Goal: Information Seeking & Learning: Learn about a topic

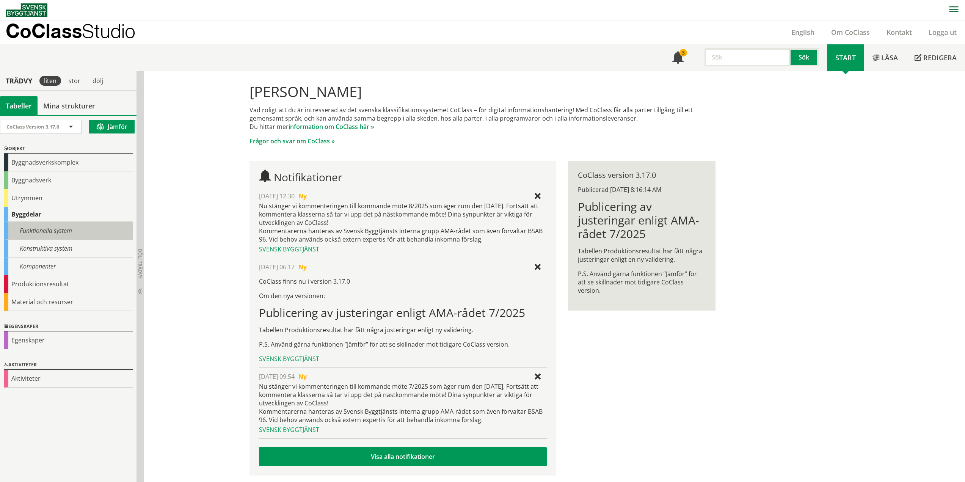
click at [44, 230] on div "Funktionella system" at bounding box center [68, 231] width 129 height 18
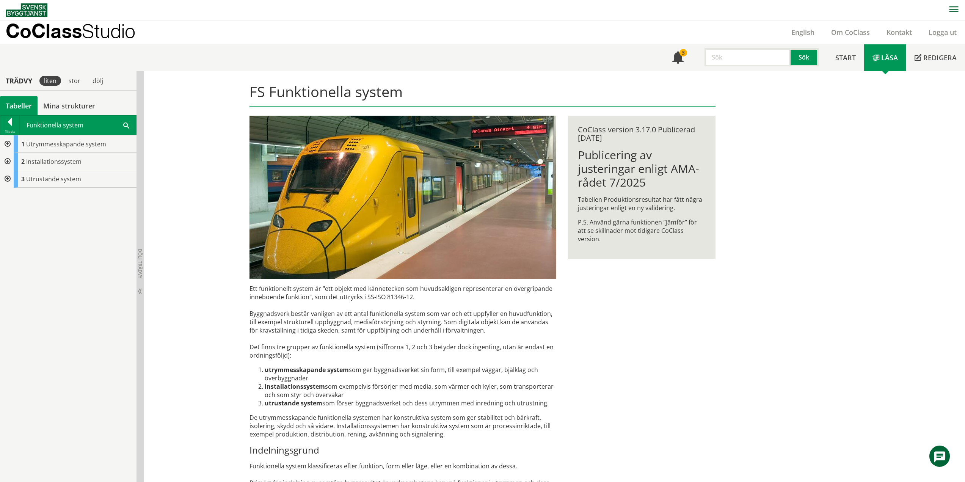
click at [9, 160] on div at bounding box center [7, 161] width 14 height 17
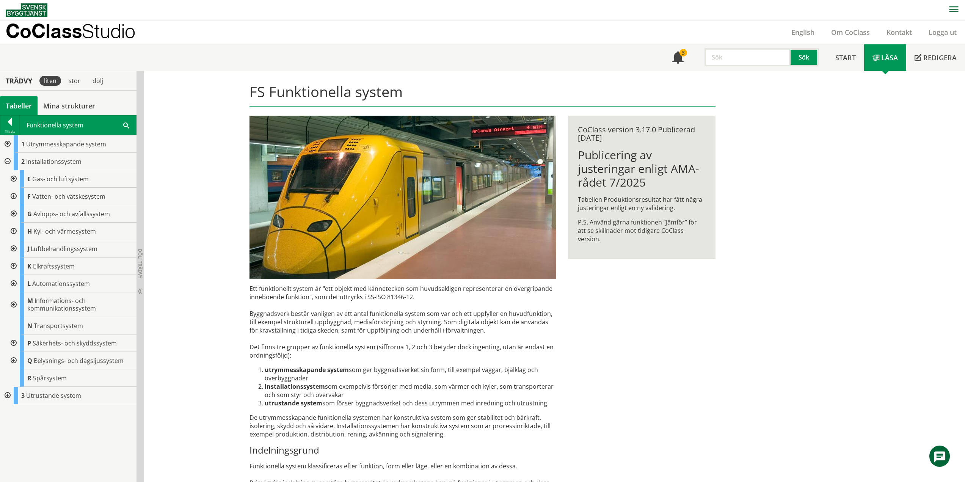
click at [15, 282] on div at bounding box center [13, 283] width 14 height 17
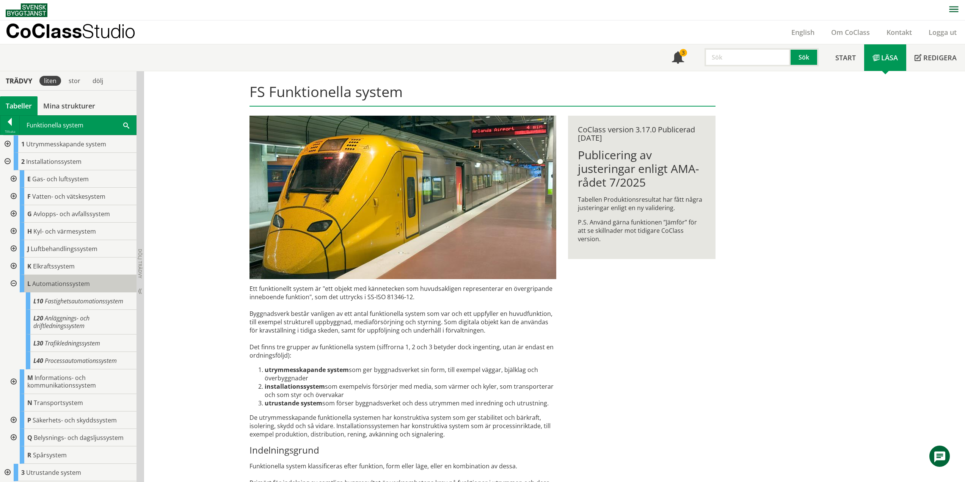
click at [61, 288] on div "L Automationssystem" at bounding box center [78, 283] width 117 height 17
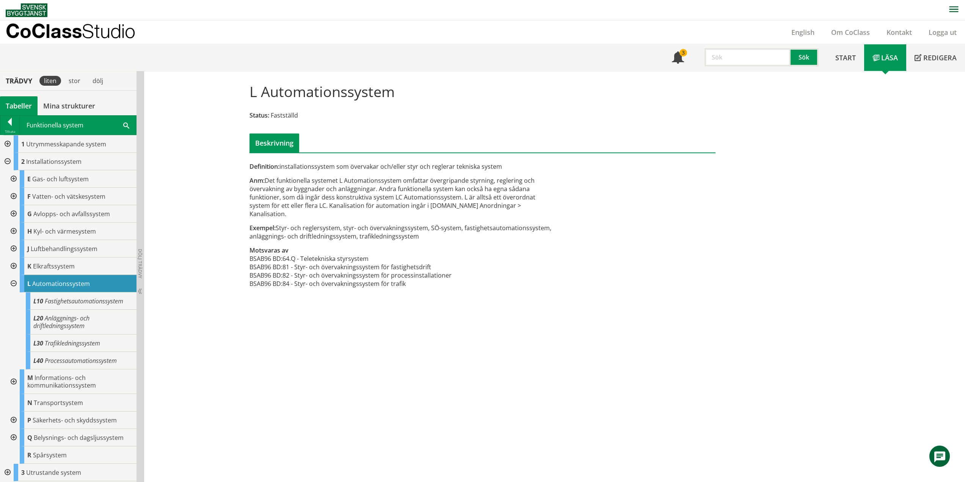
click at [15, 281] on div at bounding box center [13, 283] width 14 height 17
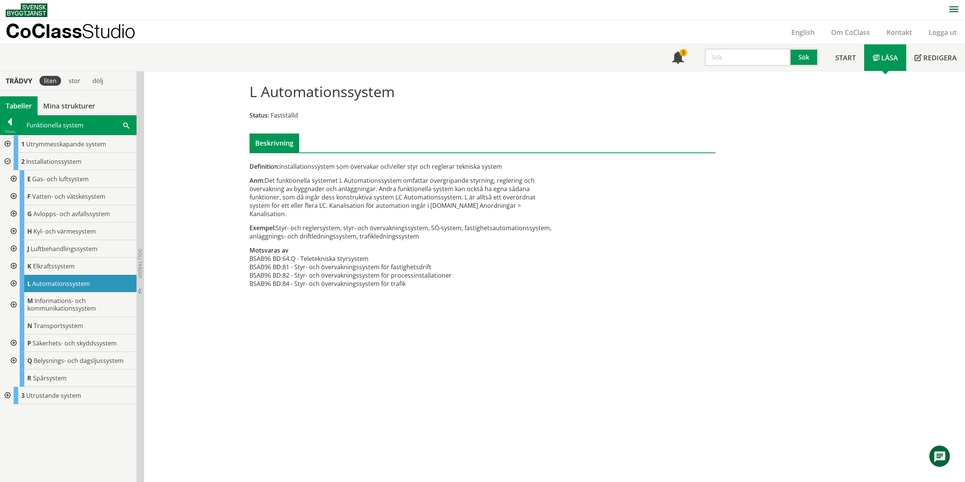
click at [15, 306] on div at bounding box center [13, 304] width 14 height 25
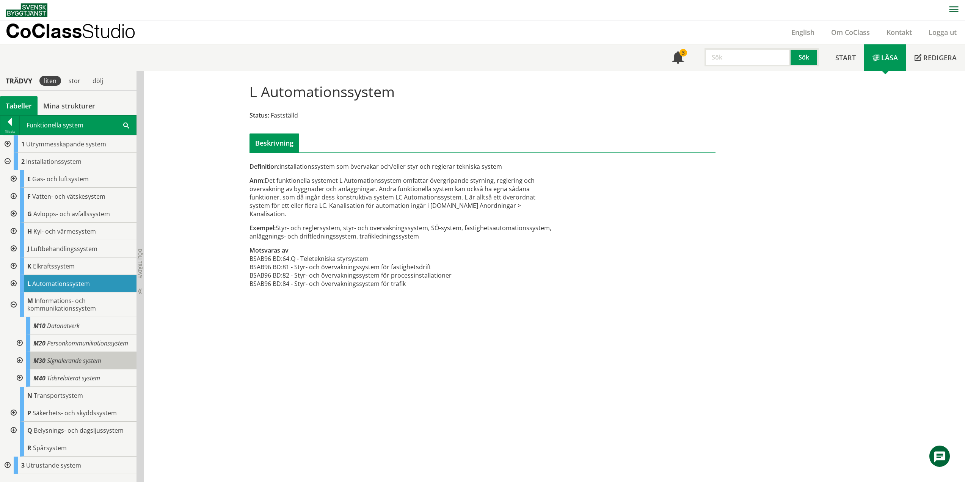
click at [74, 359] on span "Signalerande system" at bounding box center [74, 360] width 54 height 8
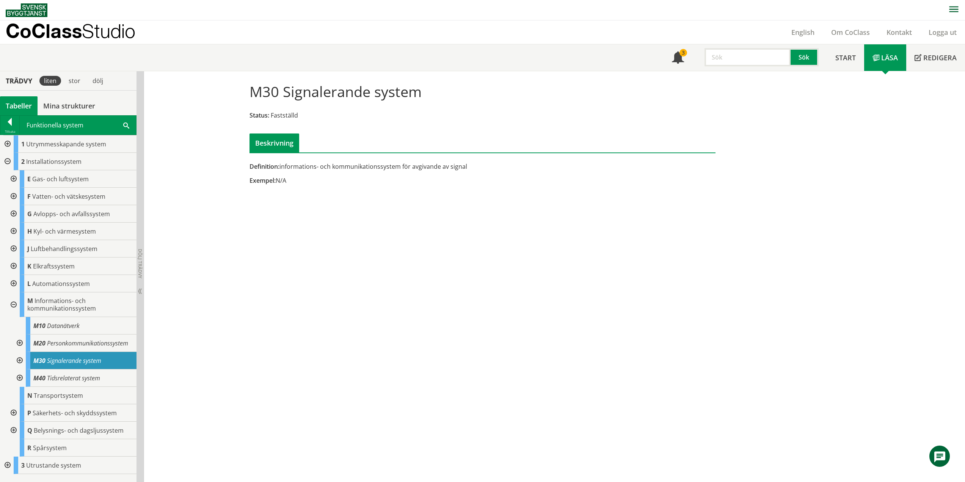
click at [18, 358] on div at bounding box center [19, 360] width 14 height 17
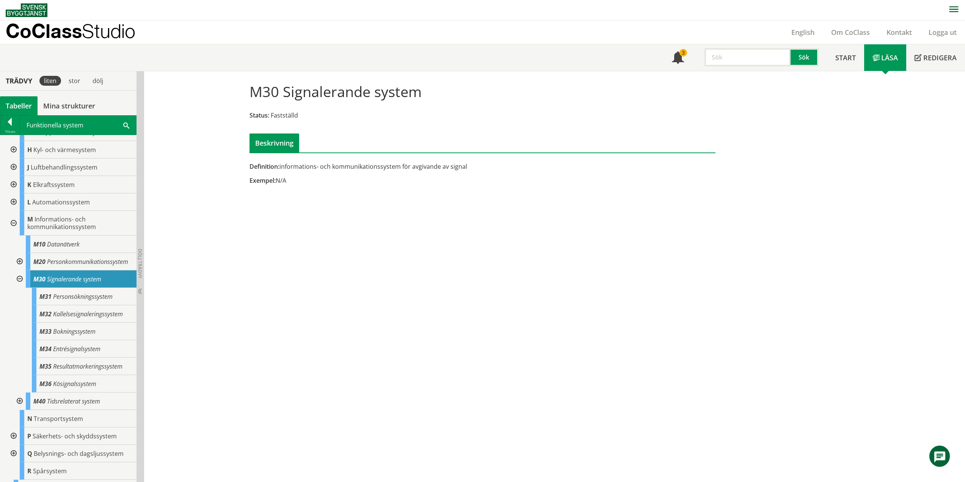
scroll to position [104, 0]
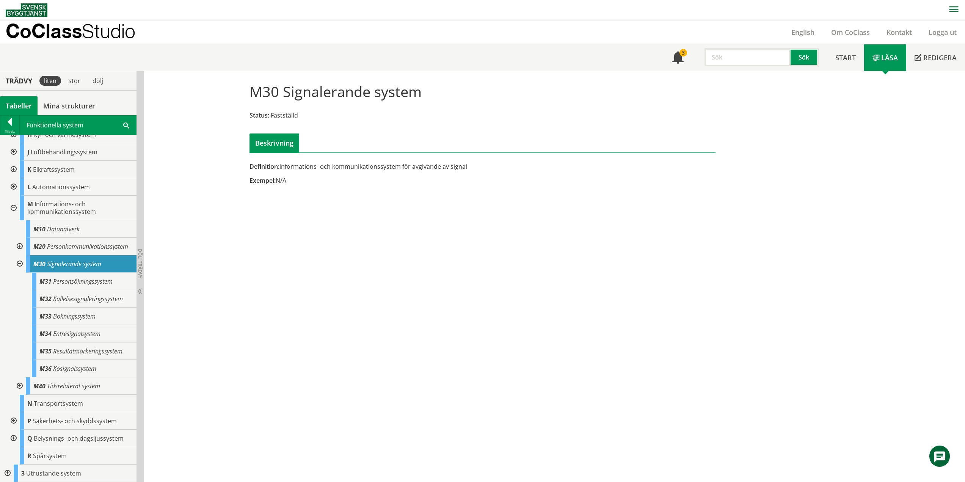
click at [21, 263] on div at bounding box center [19, 263] width 14 height 17
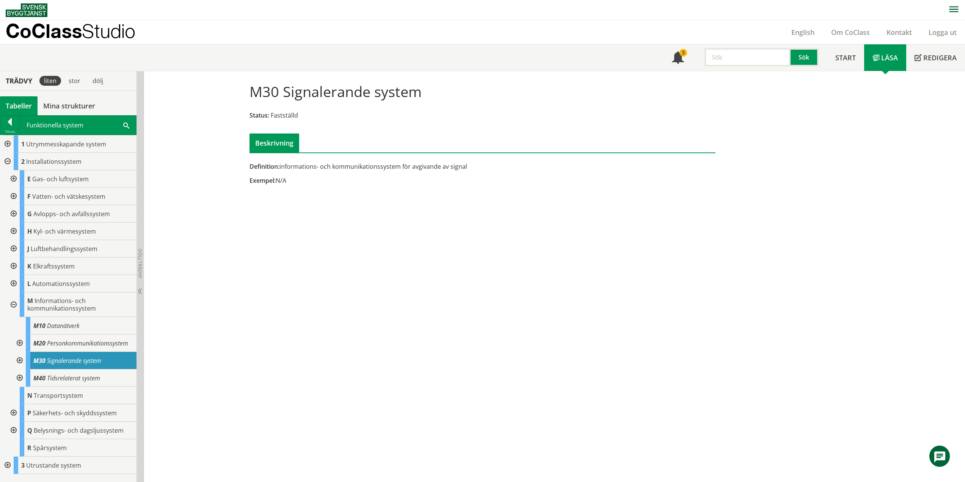
click at [21, 343] on div at bounding box center [19, 342] width 14 height 17
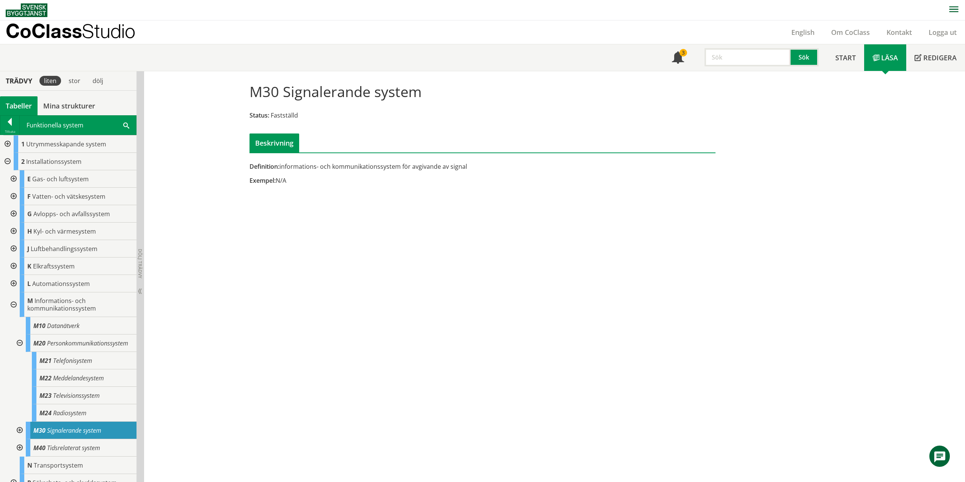
click at [20, 347] on div at bounding box center [19, 342] width 14 height 17
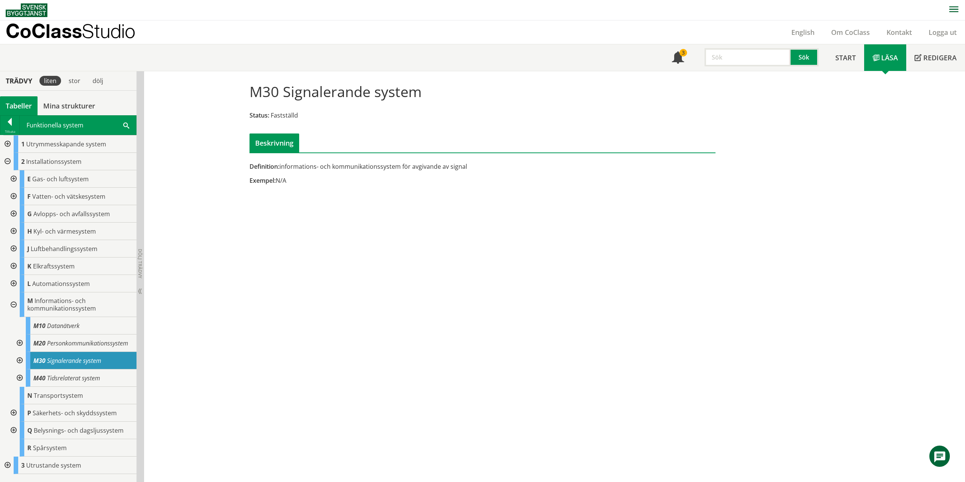
click at [15, 411] on div at bounding box center [13, 412] width 14 height 17
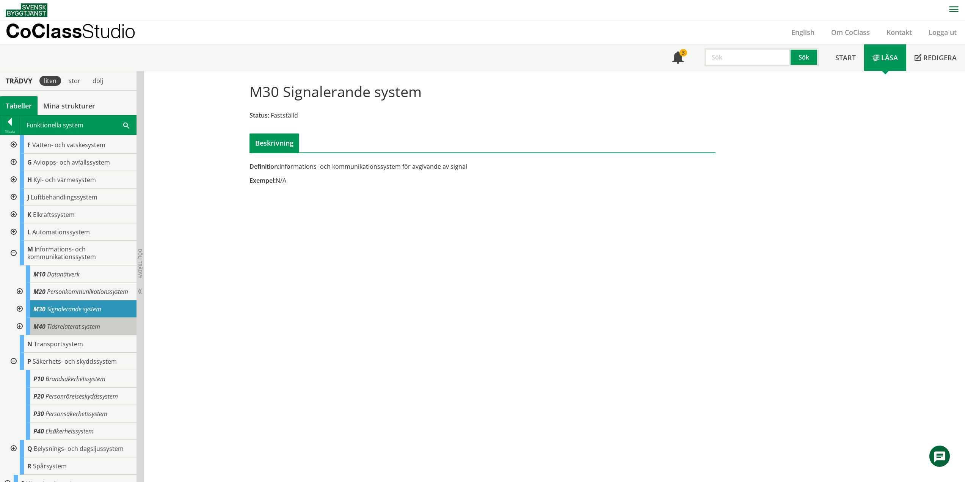
scroll to position [69, 0]
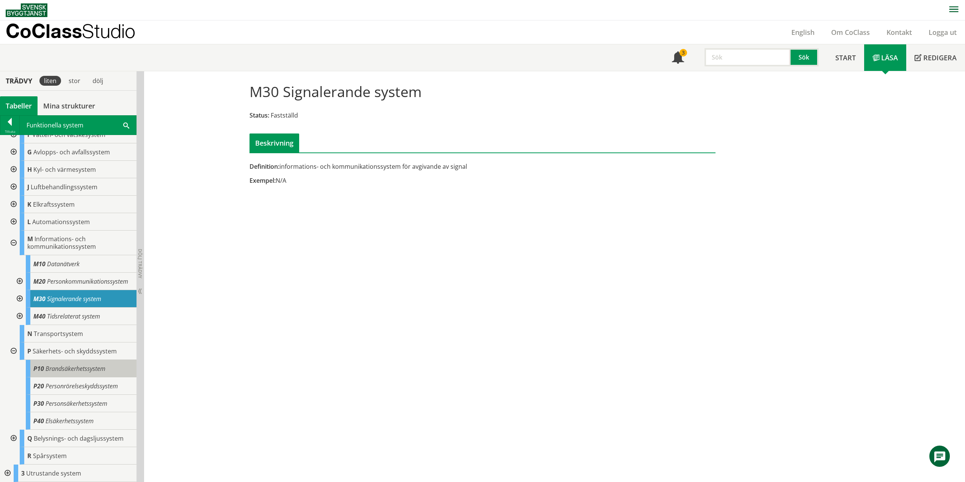
click at [75, 372] on span "Brandsäkerhetssystem" at bounding box center [75, 368] width 60 height 8
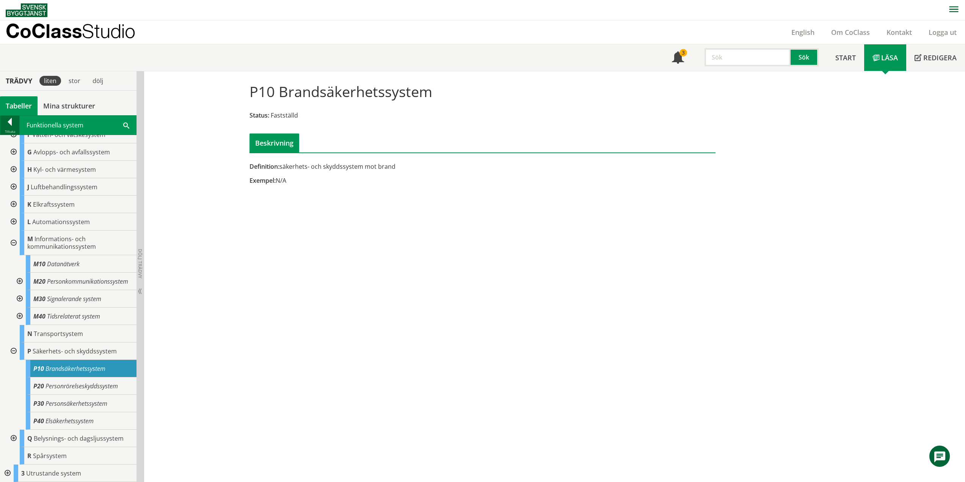
click at [11, 121] on div at bounding box center [9, 123] width 19 height 11
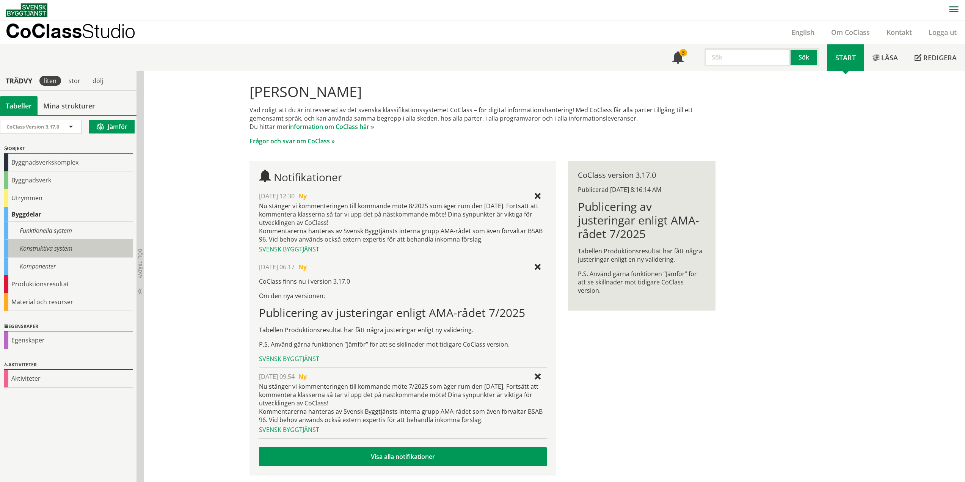
click at [32, 244] on div "Konstruktiva system" at bounding box center [68, 249] width 129 height 18
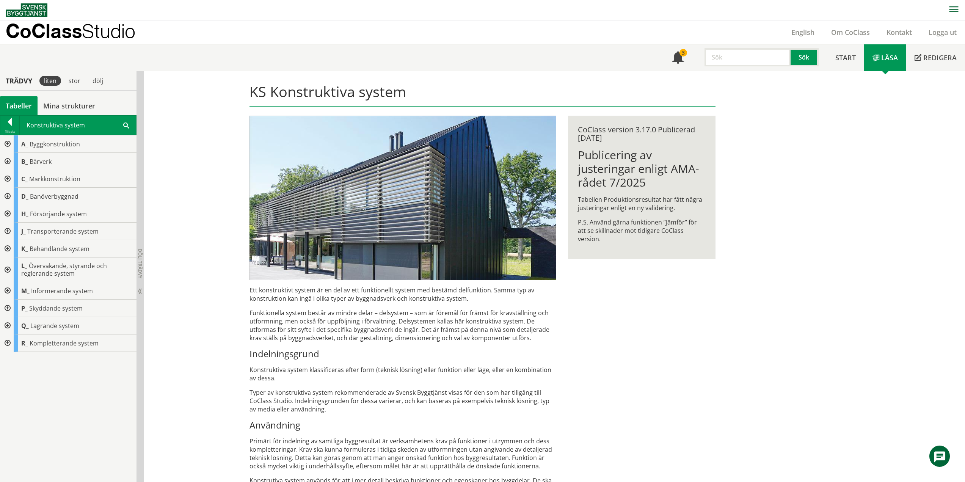
click at [7, 268] on div at bounding box center [7, 269] width 14 height 25
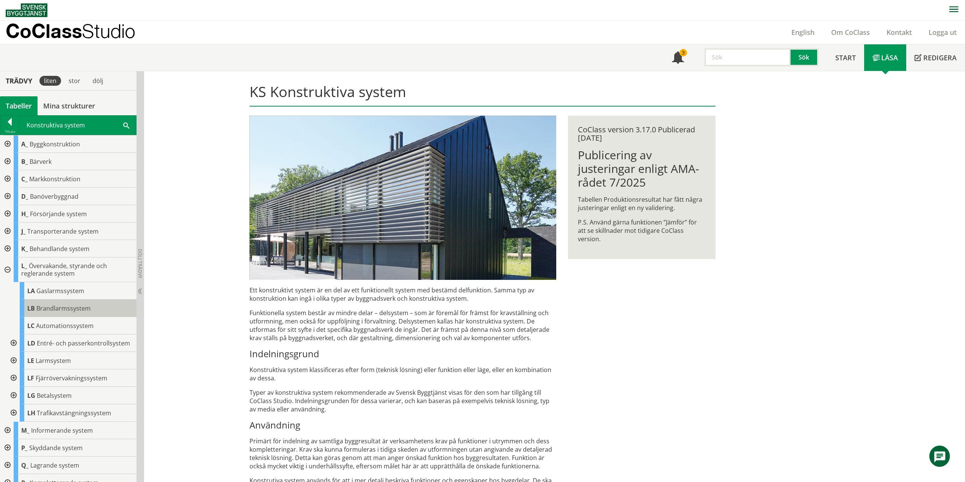
click at [38, 308] on span "Brandlarmssystem" at bounding box center [63, 308] width 54 height 8
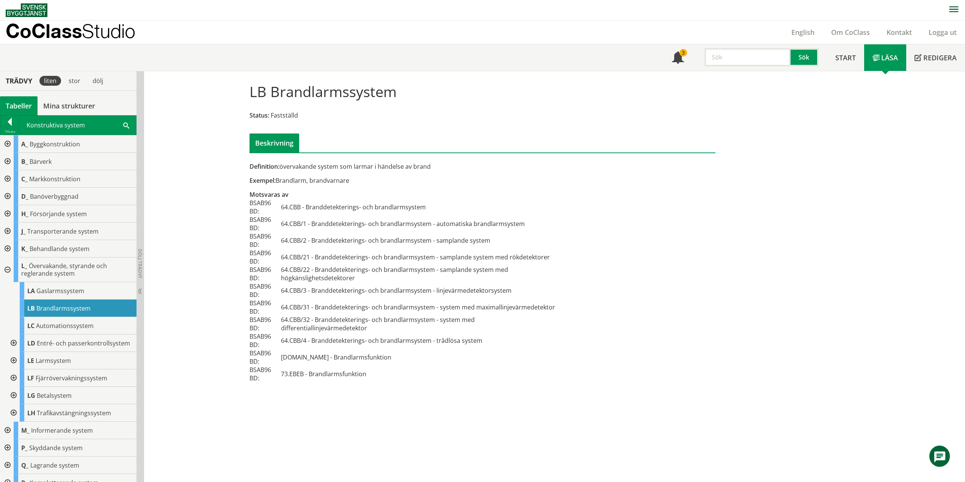
click at [16, 346] on div at bounding box center [13, 342] width 14 height 17
click at [12, 345] on div at bounding box center [13, 342] width 14 height 17
click at [33, 306] on span "LB" at bounding box center [31, 308] width 8 height 8
click at [44, 270] on span "Övervakande, styrande och reglerande system" at bounding box center [64, 270] width 86 height 16
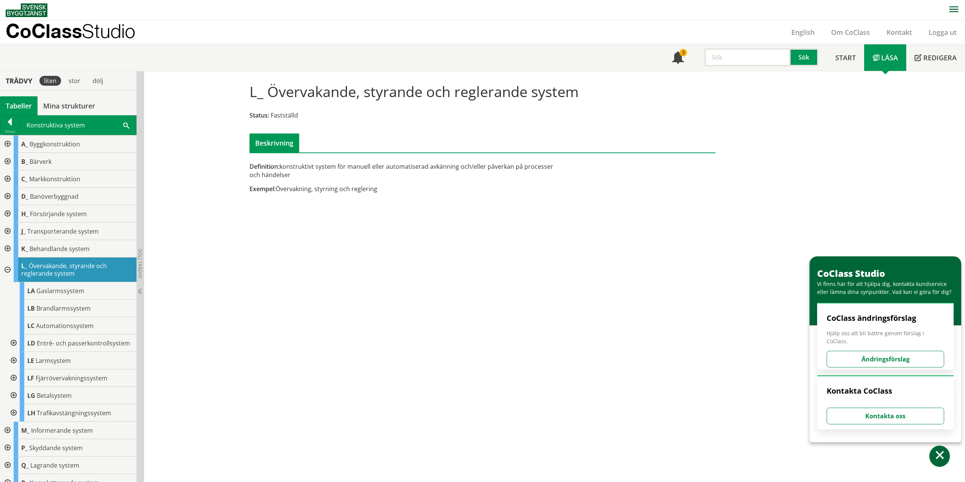
click at [9, 230] on div at bounding box center [7, 231] width 14 height 17
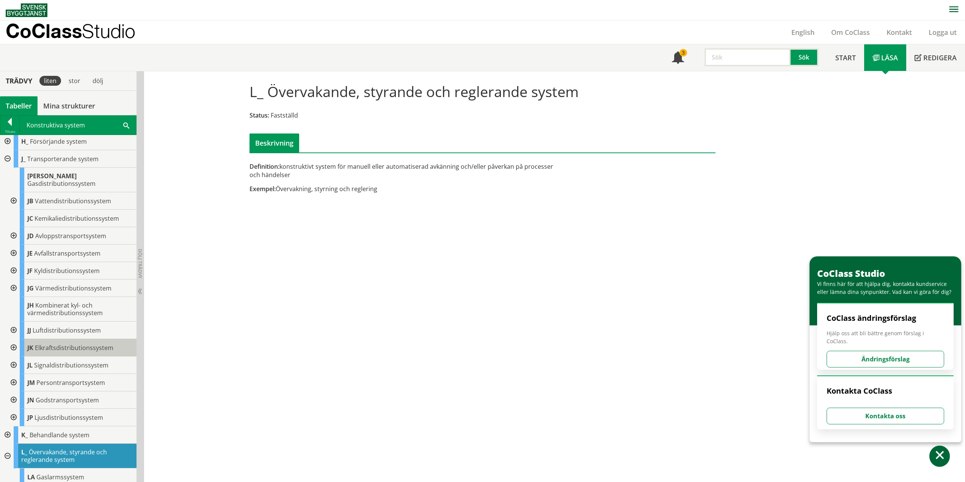
scroll to position [76, 0]
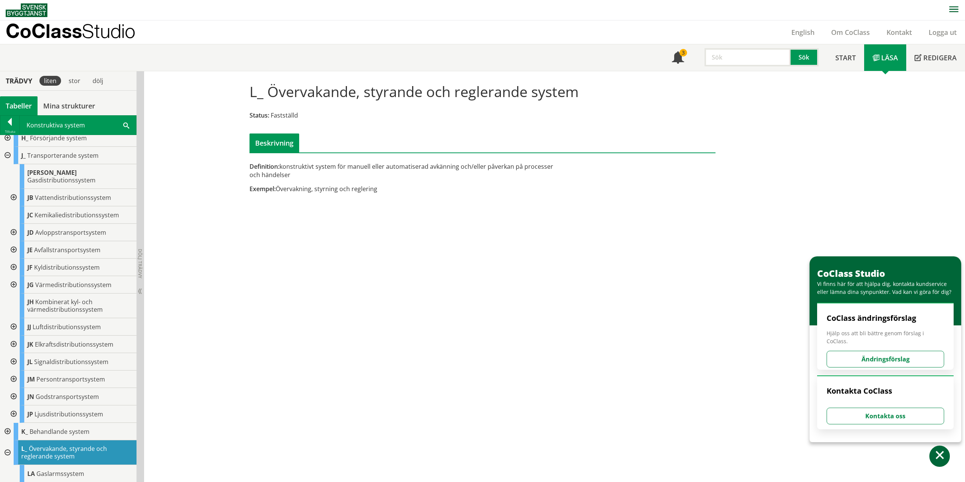
click at [15, 336] on div at bounding box center [13, 344] width 14 height 17
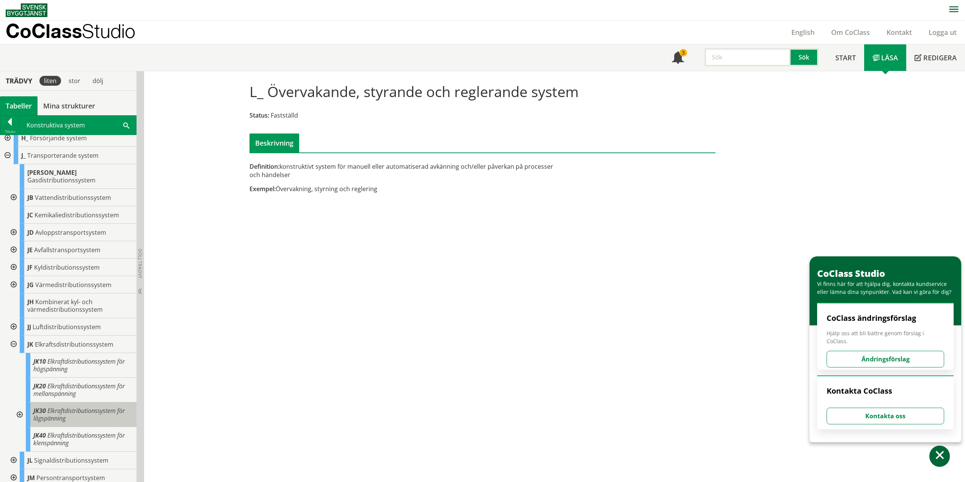
click at [51, 406] on span "Elkraftdistributionssystem för lågspänning" at bounding box center [78, 414] width 91 height 16
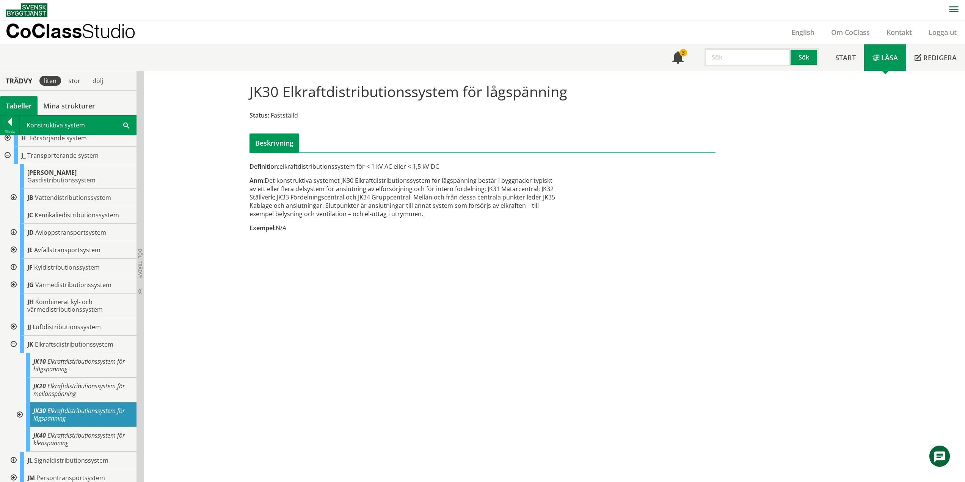
click at [14, 338] on div at bounding box center [13, 344] width 14 height 17
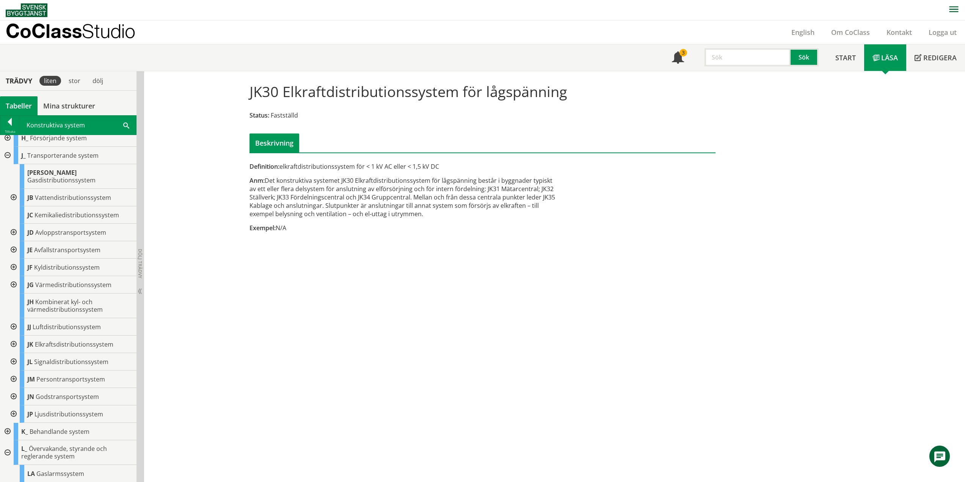
click at [8, 158] on div at bounding box center [7, 155] width 14 height 17
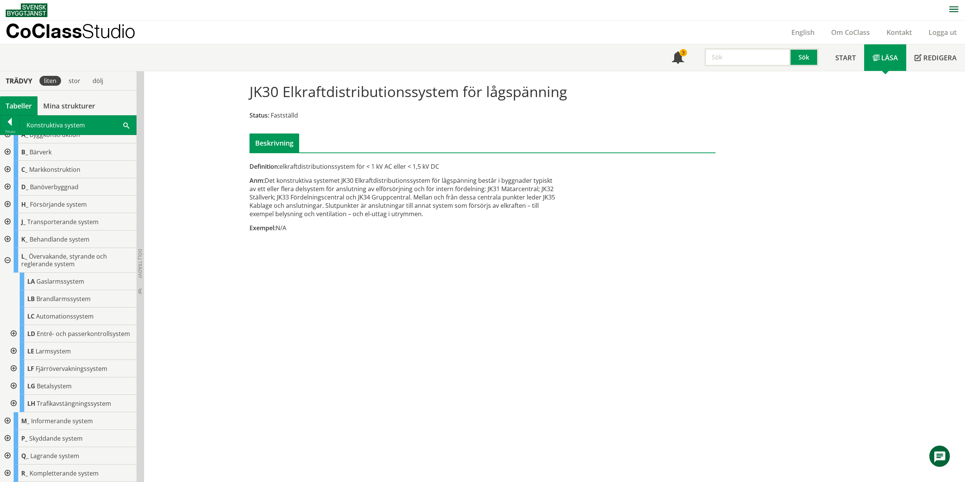
scroll to position [17, 0]
click at [16, 350] on div at bounding box center [13, 350] width 14 height 17
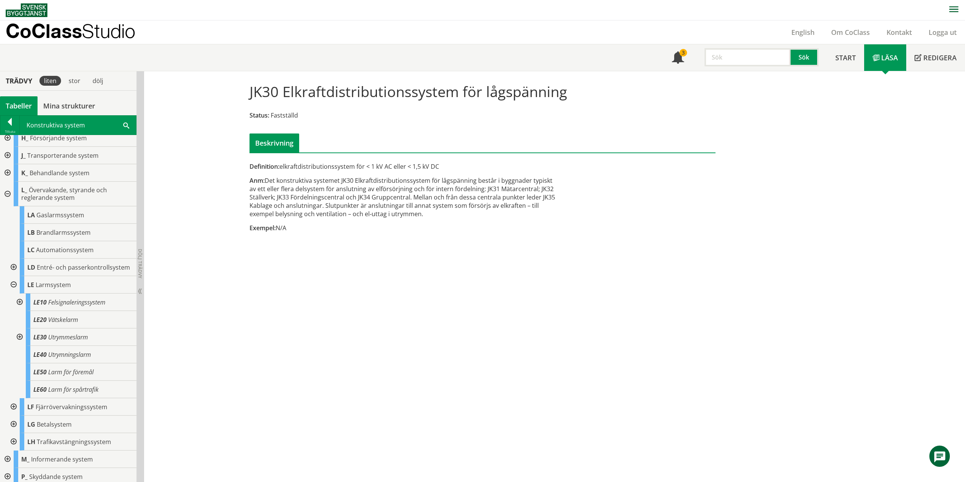
click at [12, 291] on div at bounding box center [13, 284] width 14 height 17
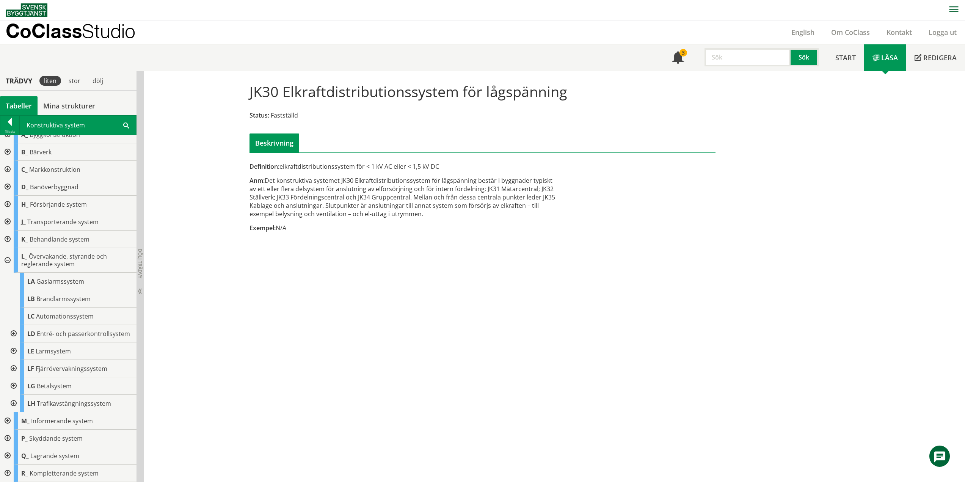
click at [9, 215] on div at bounding box center [7, 221] width 14 height 17
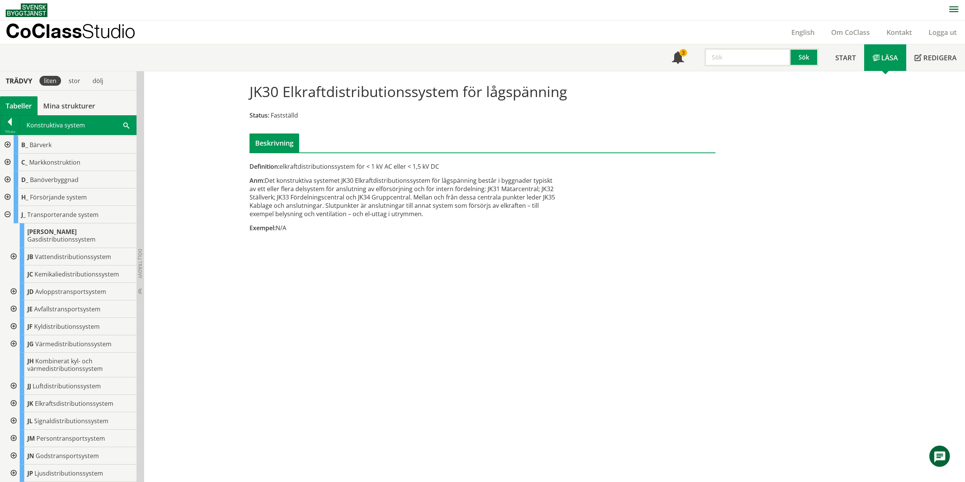
scroll to position [76, 0]
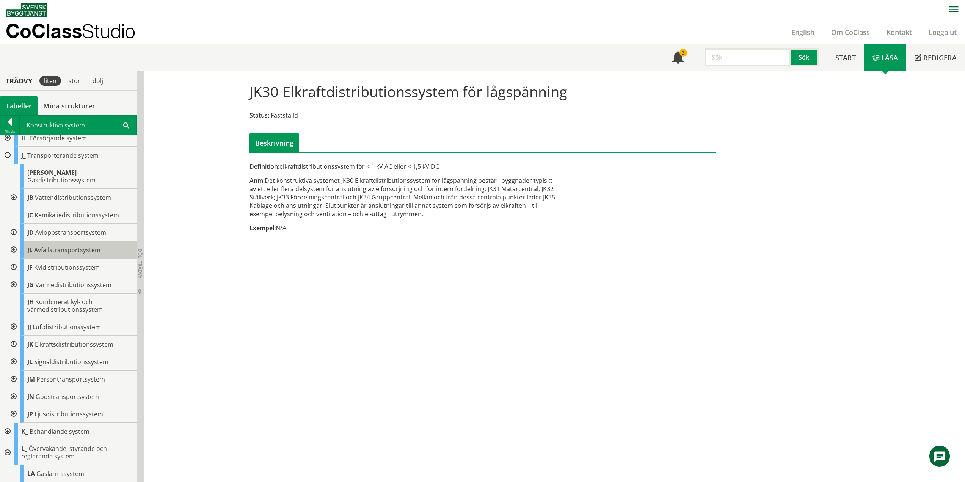
click at [31, 246] on span "JE" at bounding box center [29, 250] width 5 height 8
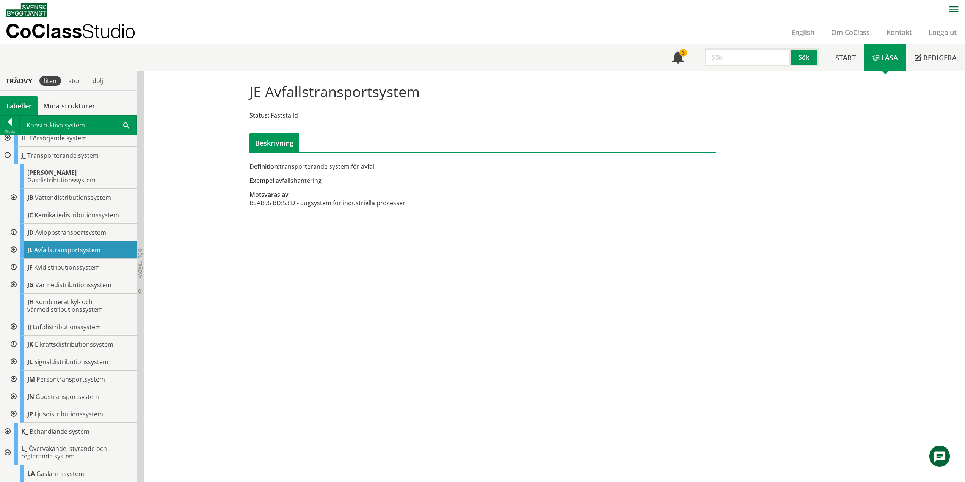
click at [13, 243] on div at bounding box center [13, 249] width 14 height 17
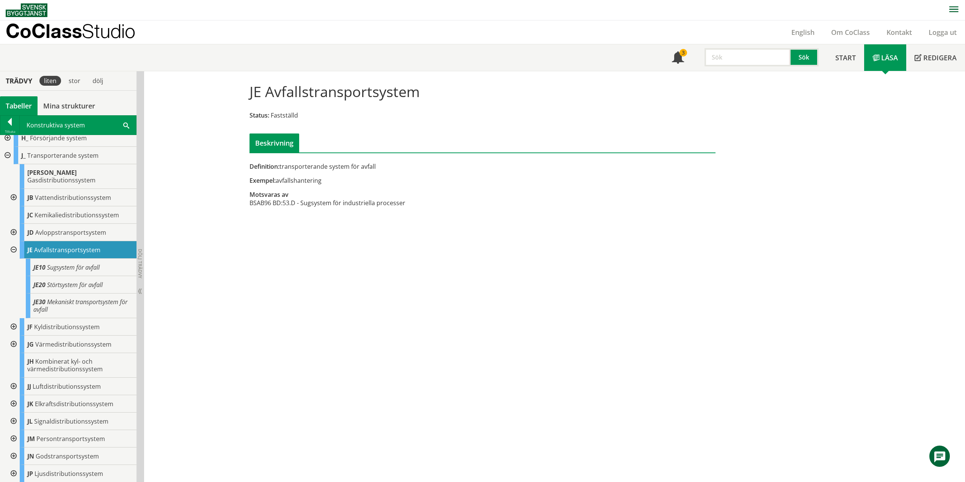
click at [16, 243] on div at bounding box center [13, 249] width 14 height 17
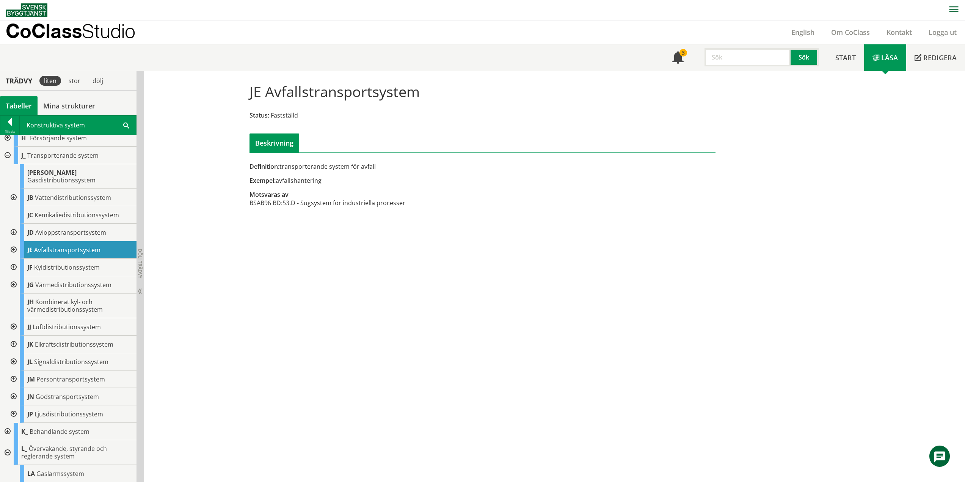
click at [6, 155] on div at bounding box center [7, 155] width 14 height 17
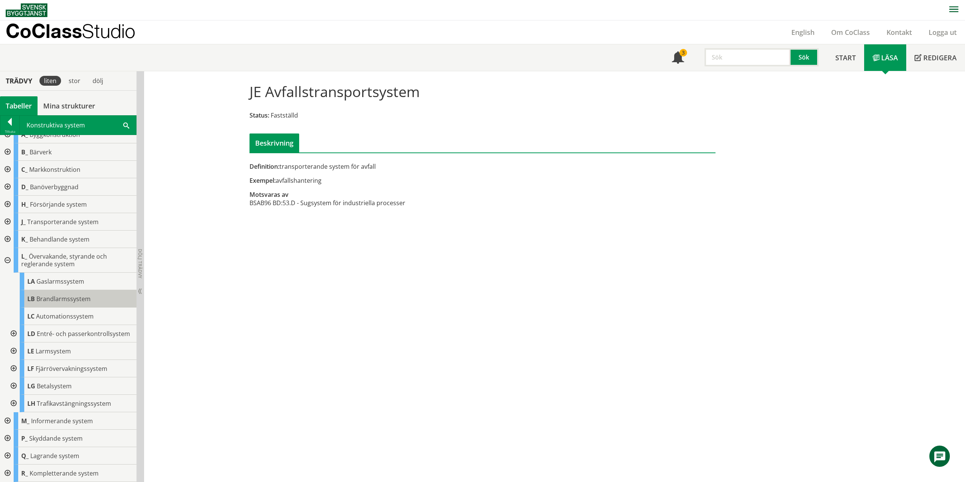
click at [60, 295] on span "Brandlarmssystem" at bounding box center [63, 299] width 54 height 8
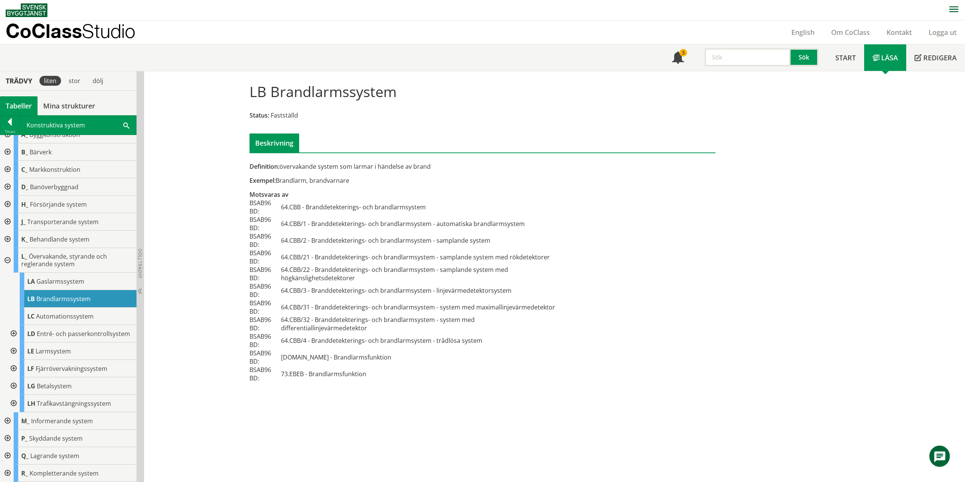
click at [16, 330] on div at bounding box center [13, 333] width 14 height 17
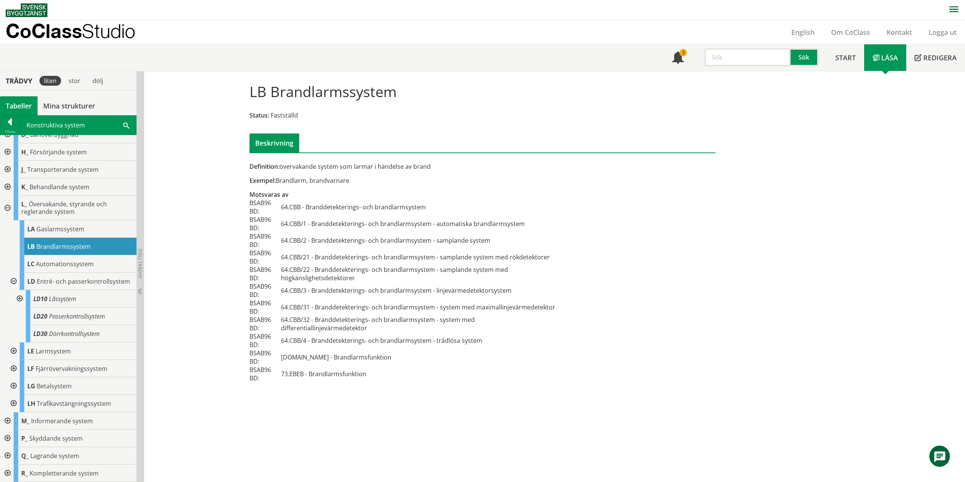
click at [14, 278] on div at bounding box center [13, 281] width 14 height 17
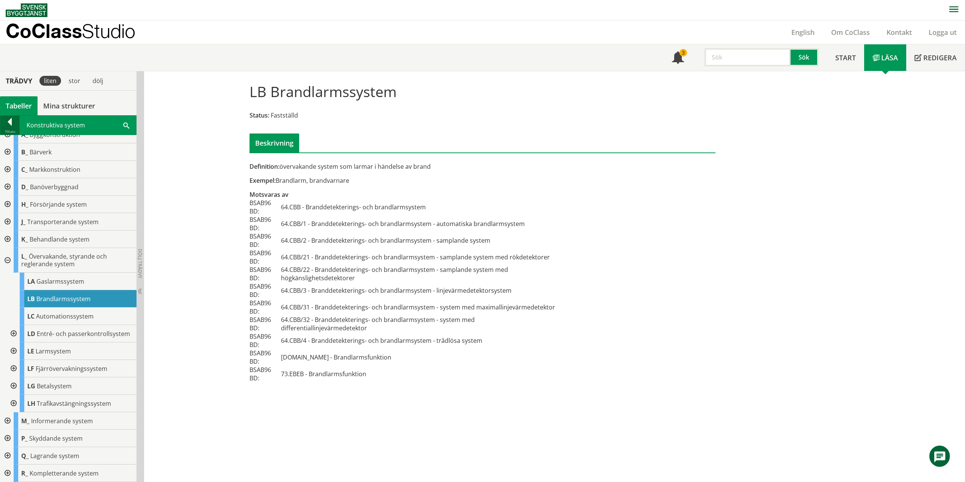
click at [13, 127] on div at bounding box center [9, 123] width 19 height 11
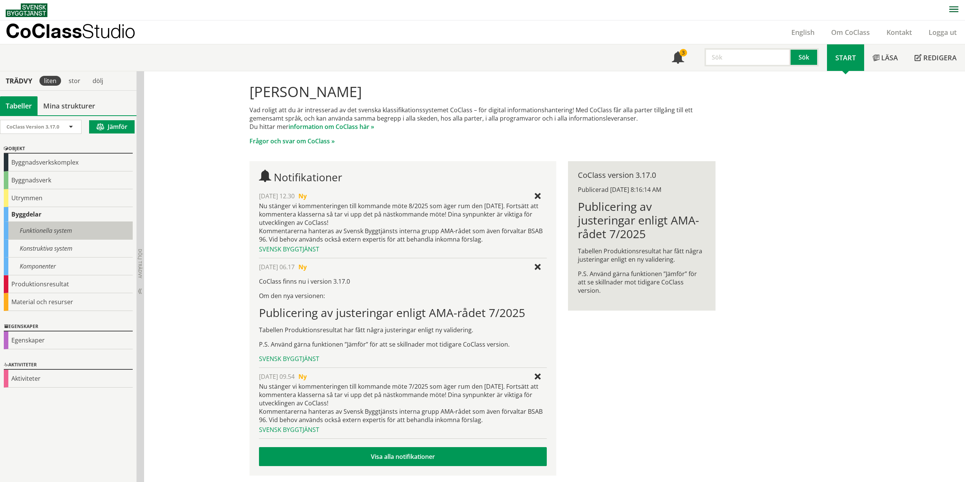
click at [31, 231] on div "Funktionella system" at bounding box center [68, 231] width 129 height 18
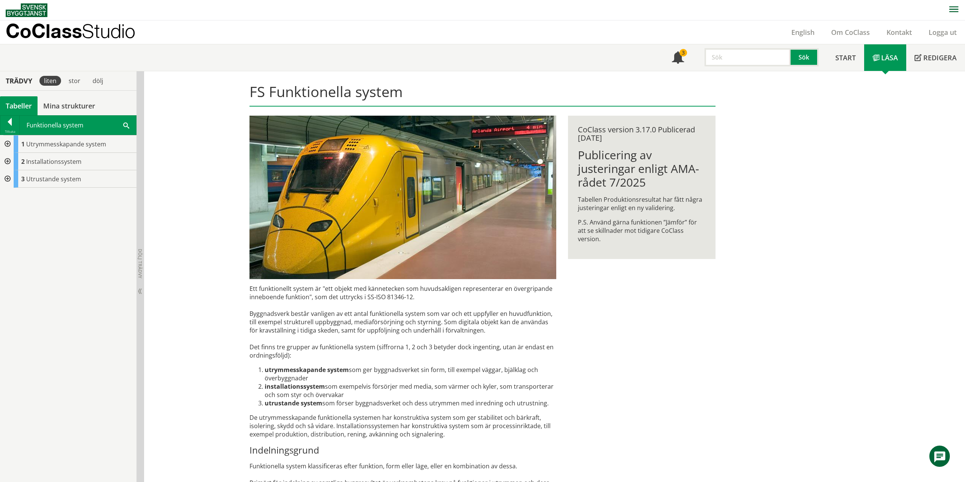
click at [10, 161] on div at bounding box center [7, 161] width 14 height 17
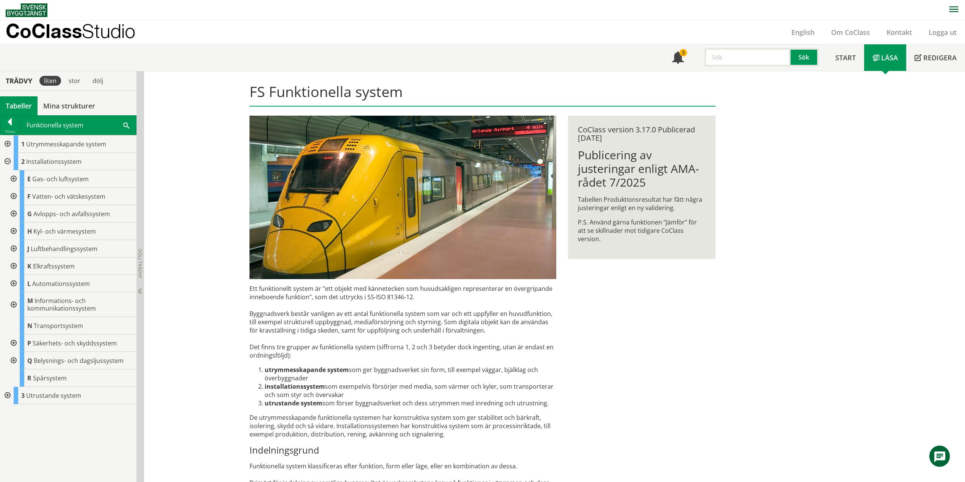
click at [11, 303] on div at bounding box center [13, 304] width 14 height 25
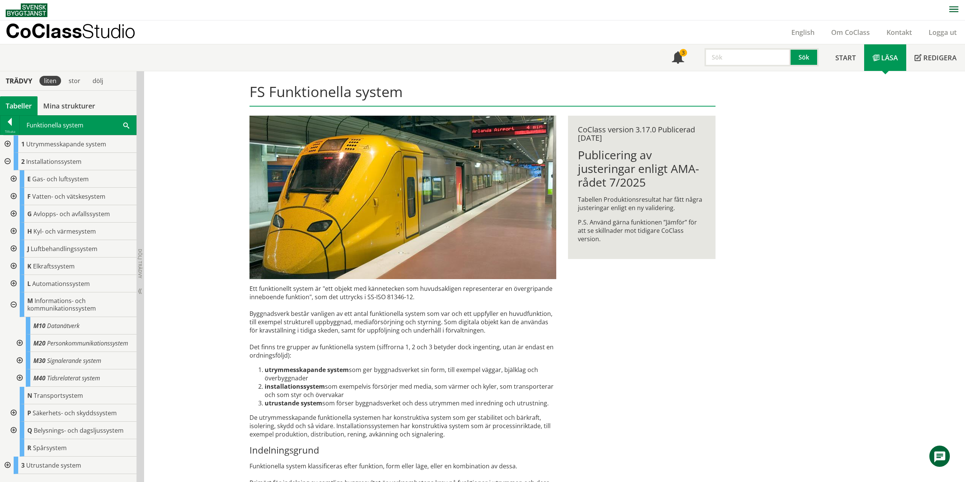
click at [20, 343] on div at bounding box center [19, 342] width 14 height 17
click at [18, 347] on div at bounding box center [19, 342] width 14 height 17
click at [15, 412] on div at bounding box center [13, 412] width 14 height 17
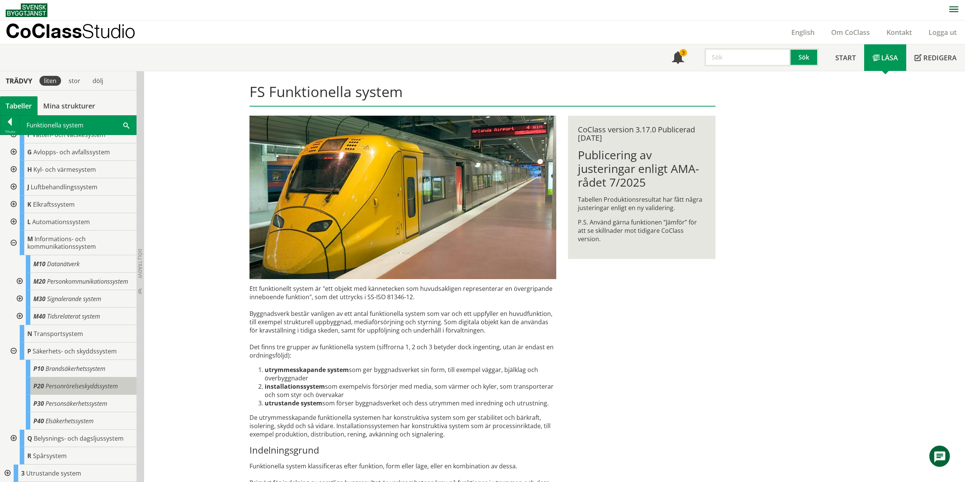
click at [57, 386] on span "Personrörelseskyddssystem" at bounding box center [81, 386] width 72 height 8
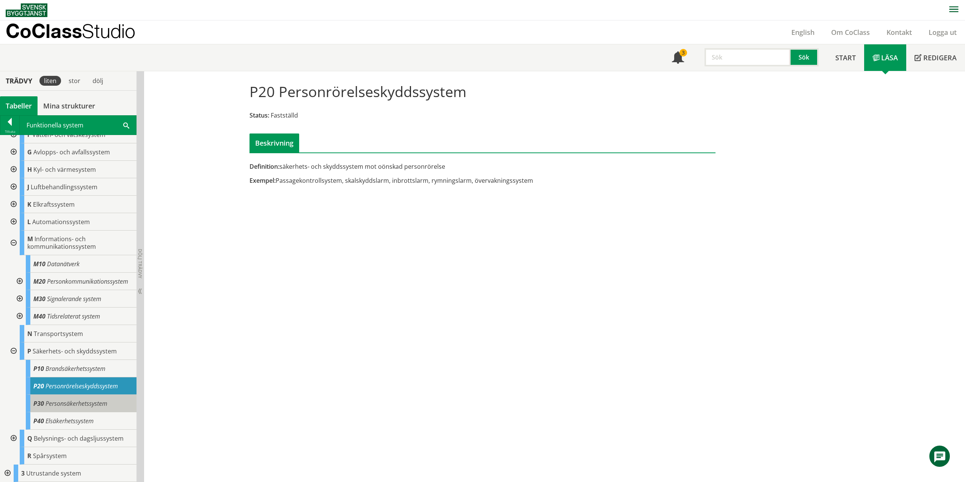
click at [78, 397] on div "P30 Personsäkerhetssystem" at bounding box center [81, 403] width 111 height 17
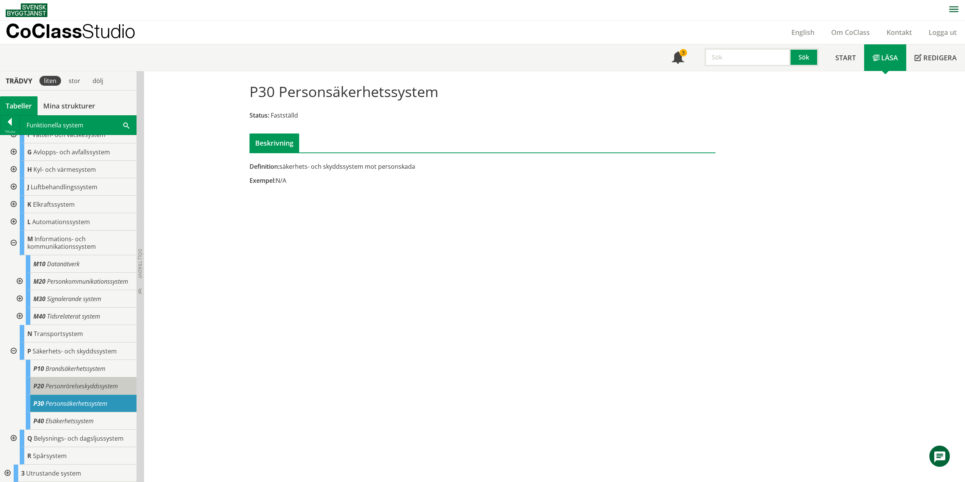
click at [72, 383] on span "Personrörelseskyddssystem" at bounding box center [81, 386] width 72 height 8
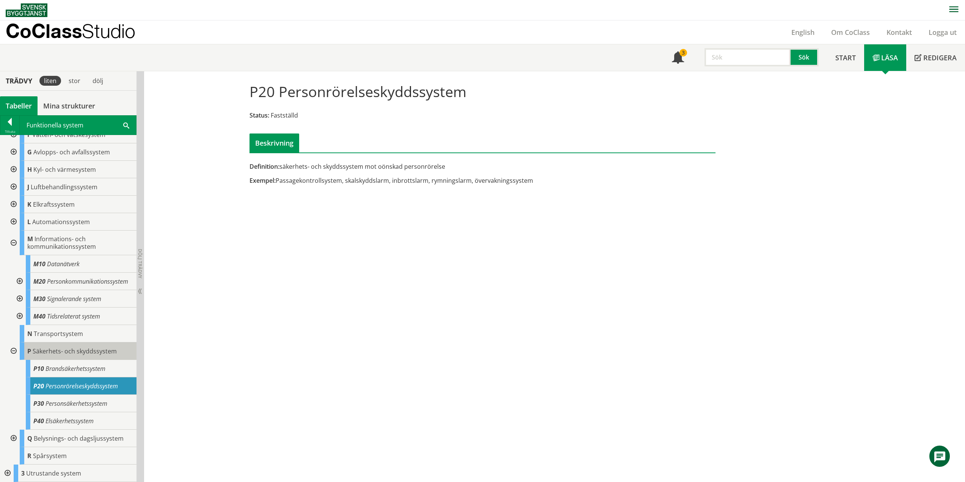
click at [69, 347] on span "Säkerhets- och skyddssystem" at bounding box center [75, 351] width 84 height 8
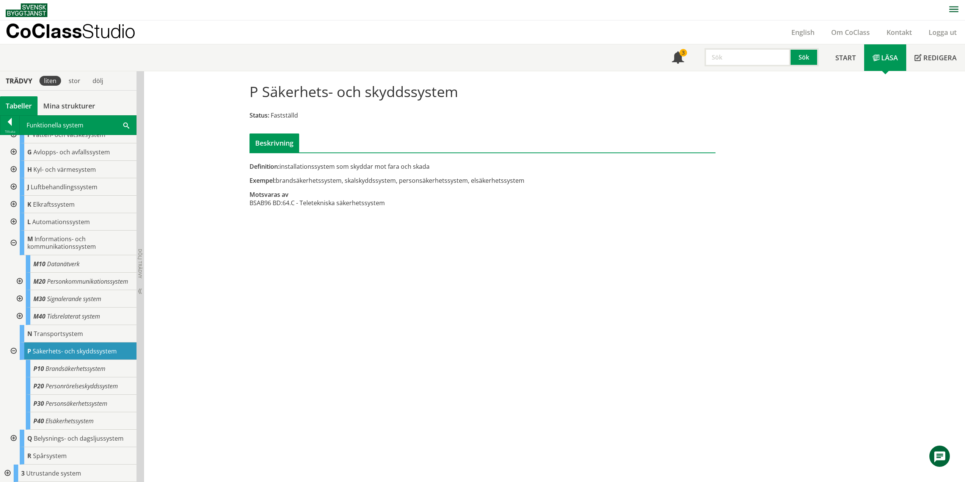
click at [455, 230] on div "P Säkerhets- och skyddssystem Status: Fastställd Beskrivning Definition: instal…" at bounding box center [554, 276] width 821 height 411
click at [74, 387] on span "Personrörelseskyddssystem" at bounding box center [81, 386] width 72 height 8
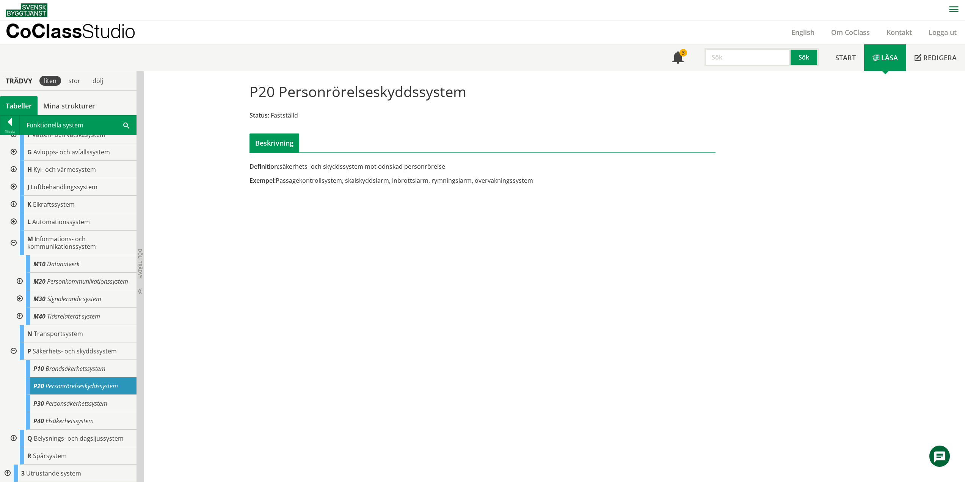
click at [19, 298] on div at bounding box center [19, 298] width 14 height 17
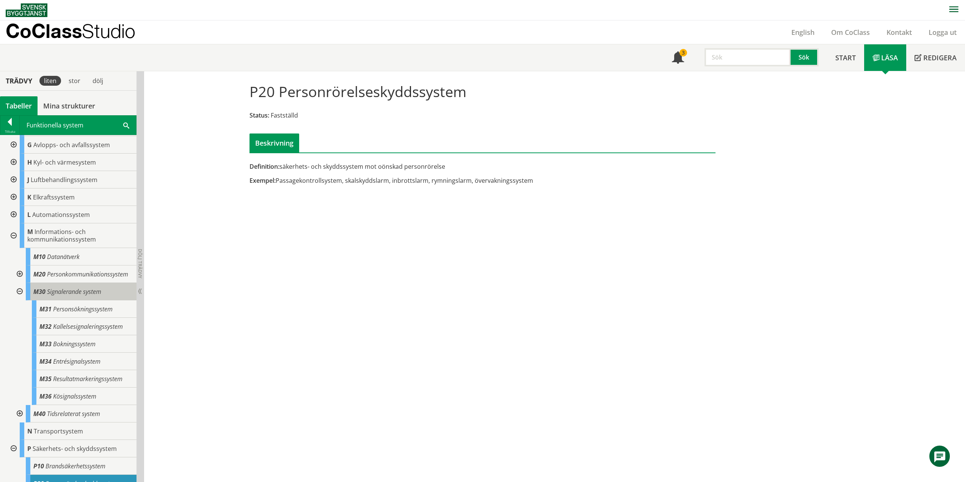
click at [72, 296] on span "Signalerande system" at bounding box center [74, 291] width 54 height 8
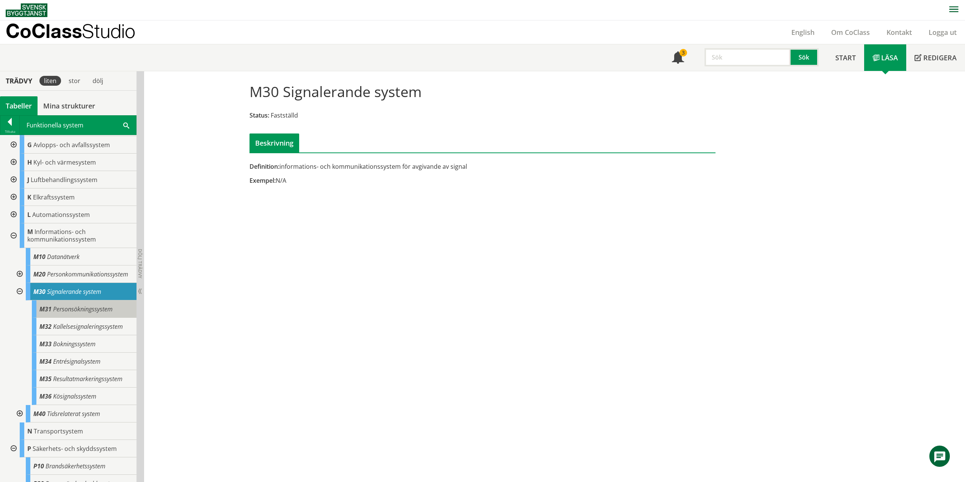
click at [86, 313] on span "Personsökningssystem" at bounding box center [83, 309] width 60 height 8
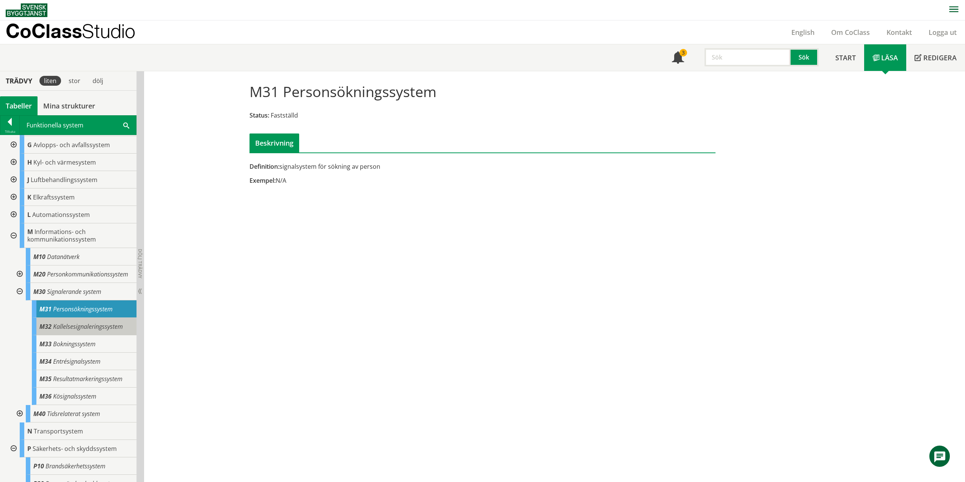
click at [83, 331] on span "Kallelsesignaleringssystem" at bounding box center [88, 326] width 70 height 8
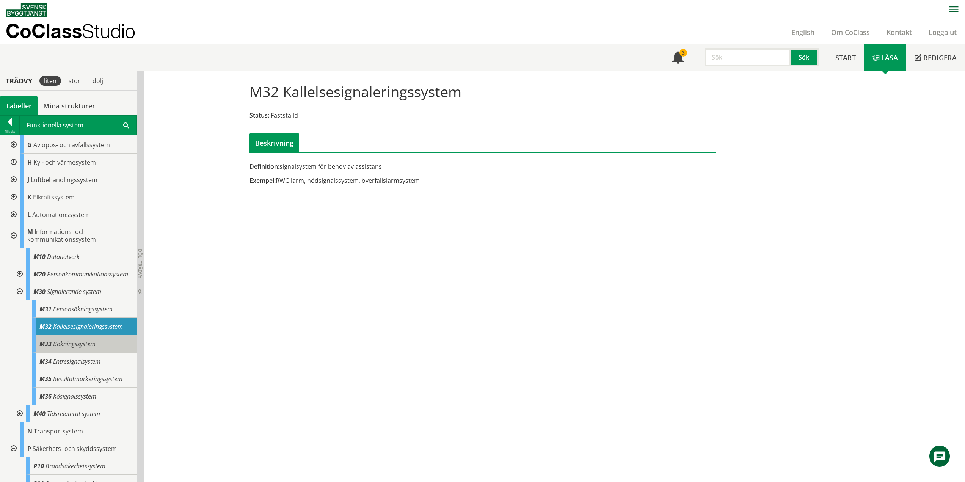
click at [79, 347] on span "Bokningssystem" at bounding box center [74, 344] width 42 height 8
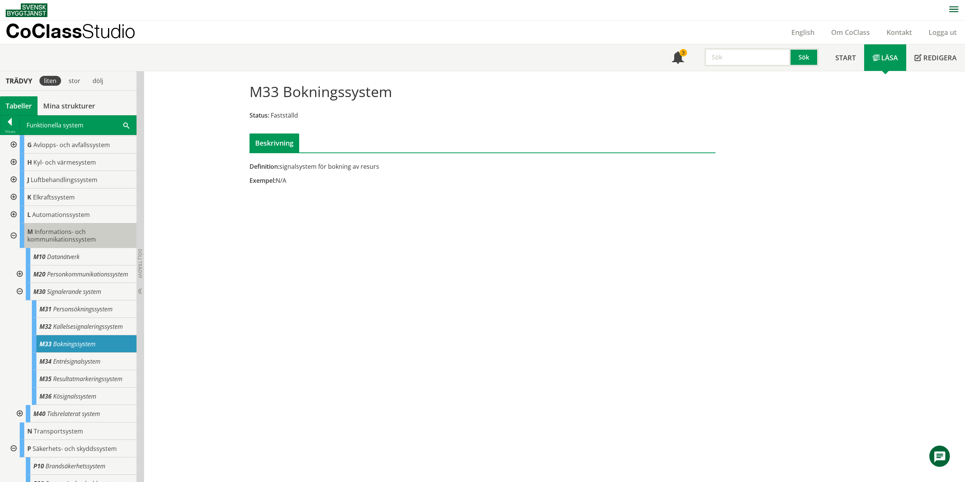
click at [52, 233] on span "Informations- och kommunikationssystem" at bounding box center [61, 235] width 69 height 16
click at [53, 237] on span "Informations- och kommunikationssystem" at bounding box center [61, 235] width 69 height 16
click at [312, 172] on div "Definition: signalsystem för bokning av resurs Exempel: N/A" at bounding box center [403, 176] width 318 height 28
click at [306, 171] on div "Definition: signalsystem för bokning av resurs Exempel: N/A" at bounding box center [403, 176] width 318 height 28
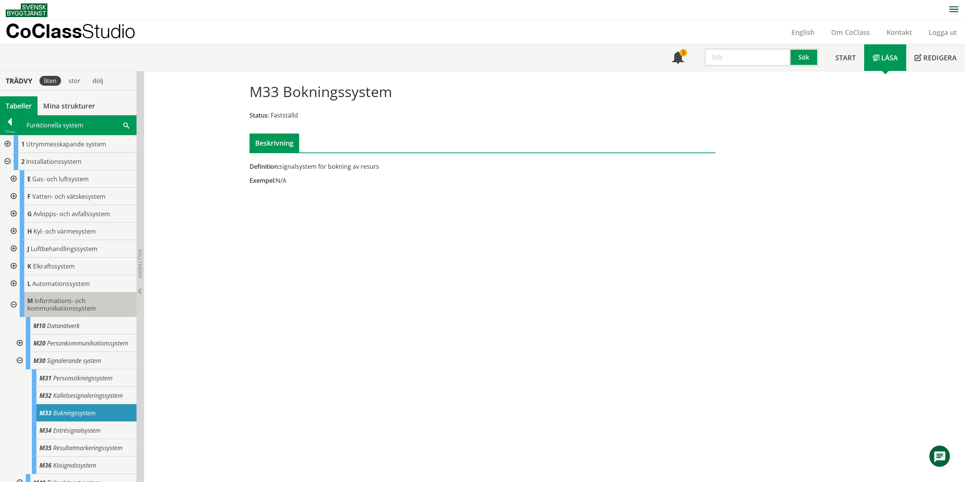
click at [49, 302] on span "Informations- och kommunikationssystem" at bounding box center [61, 304] width 69 height 16
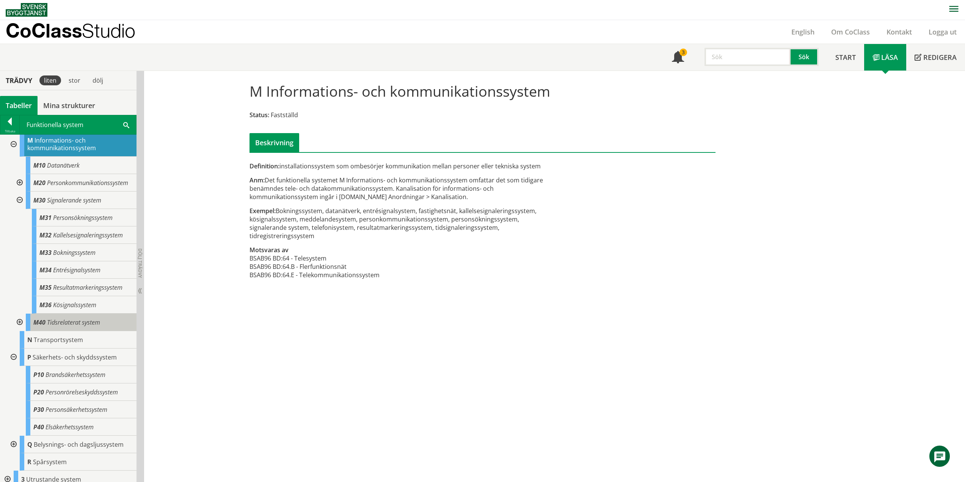
scroll to position [173, 0]
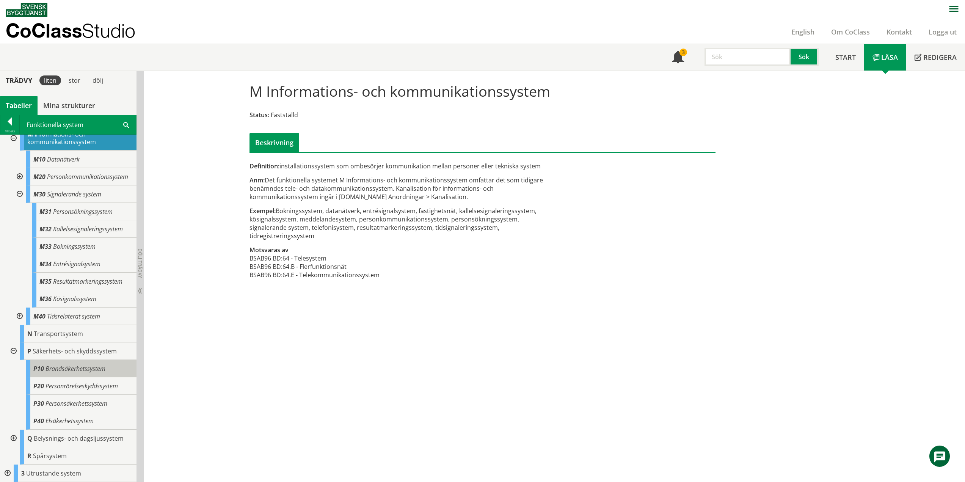
click at [65, 369] on span "Brandsäkerhetssystem" at bounding box center [75, 368] width 60 height 8
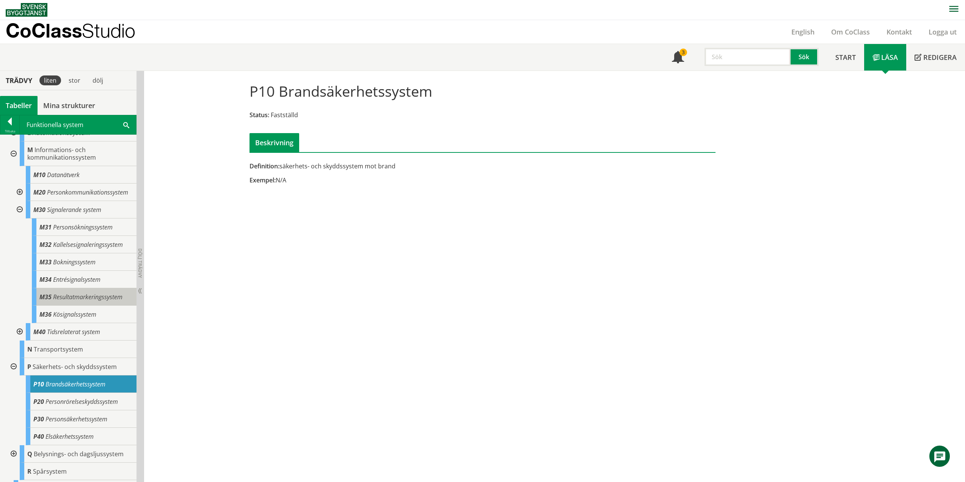
scroll to position [173, 0]
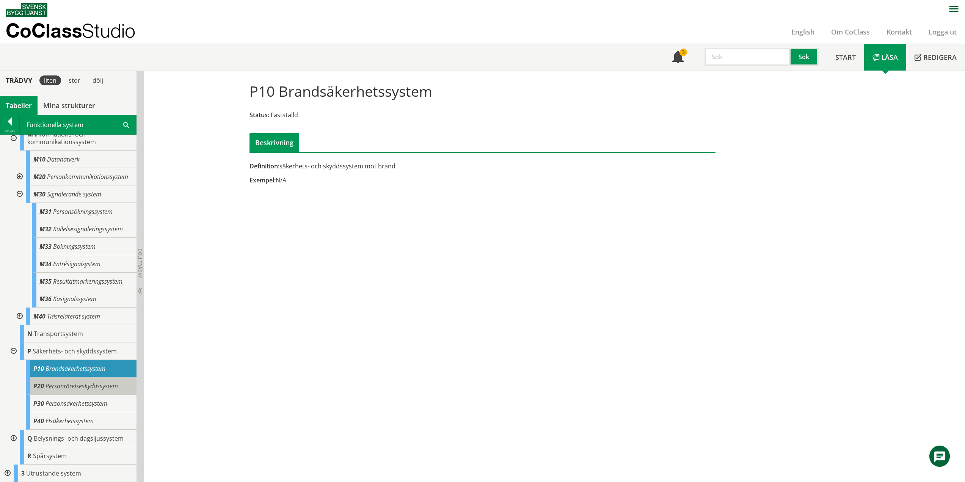
click at [79, 385] on span "Personrörelseskyddssystem" at bounding box center [81, 386] width 72 height 8
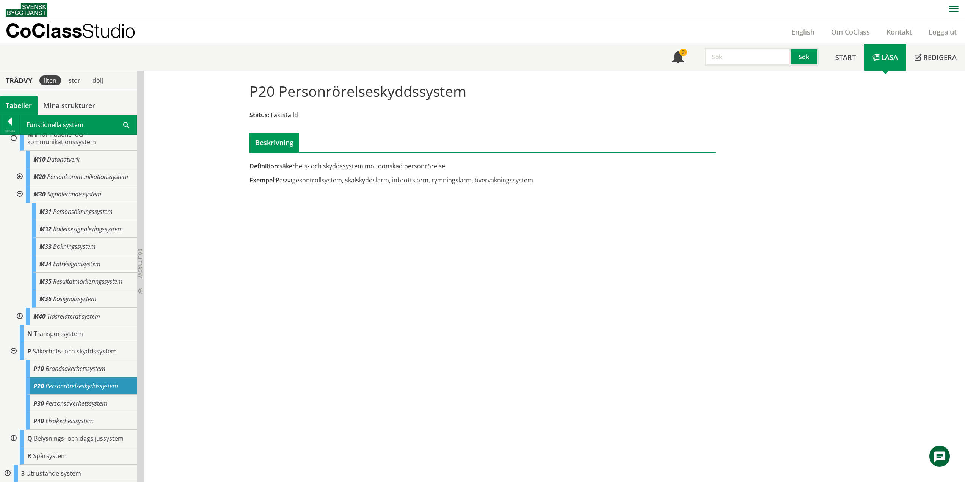
click at [323, 179] on div "Exempel: Passagekontrollsystem, skalskyddslarm, inbrottslarm, rymningslarm, öve…" at bounding box center [402, 180] width 307 height 8
click at [509, 184] on div "Definition: säkerhets- och skyddssystem mot oönskad personrörelse Exempel: Pass…" at bounding box center [403, 176] width 318 height 28
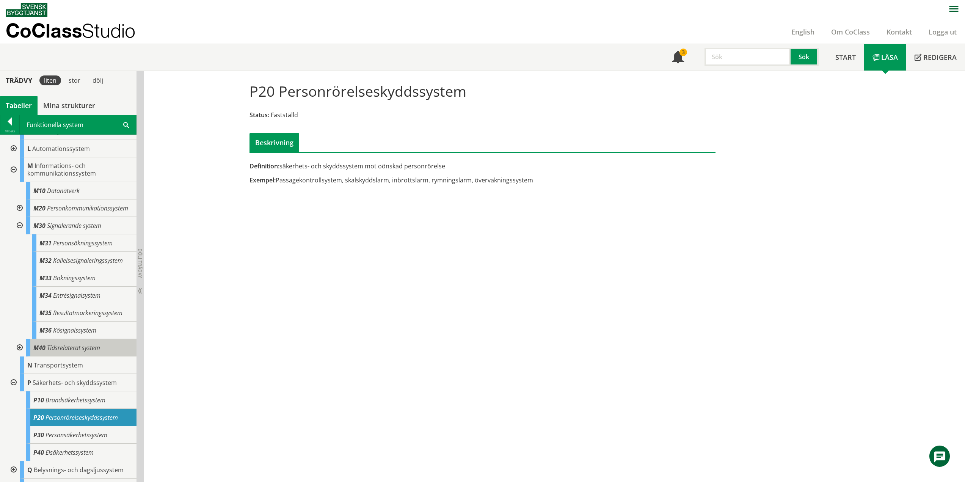
scroll to position [135, 0]
click at [463, 180] on div "Exempel: Passagekontrollsystem, skalskyddslarm, inbrottslarm, rymningslarm, öve…" at bounding box center [402, 180] width 307 height 8
click at [332, 181] on div "Exempel: Passagekontrollsystem, skalskyddslarm, inbrottslarm, rymningslarm, öve…" at bounding box center [402, 180] width 307 height 8
drag, startPoint x: 528, startPoint y: 180, endPoint x: 278, endPoint y: 174, distance: 250.3
click at [278, 174] on div "Definition: säkerhets- och skyddssystem mot oönskad personrörelse Exempel: Pass…" at bounding box center [403, 176] width 318 height 28
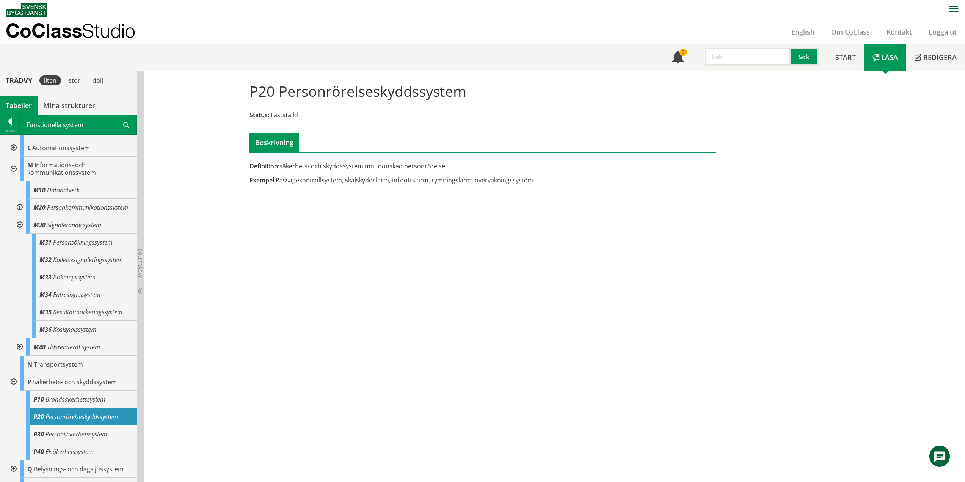
click at [278, 174] on div "Definition: säkerhets- och skyddssystem mot oönskad personrörelse Exempel: Pass…" at bounding box center [403, 176] width 318 height 28
click at [275, 162] on span "Definition:" at bounding box center [264, 166] width 30 height 8
click at [262, 163] on span "Definition:" at bounding box center [264, 166] width 30 height 8
click at [290, 180] on div "Exempel: Passagekontrollsystem, skalskyddslarm, inbrottslarm, rymningslarm, öve…" at bounding box center [402, 180] width 307 height 8
click at [306, 180] on div "Exempel: Passagekontrollsystem, skalskyddslarm, inbrottslarm, rymningslarm, öve…" at bounding box center [402, 180] width 307 height 8
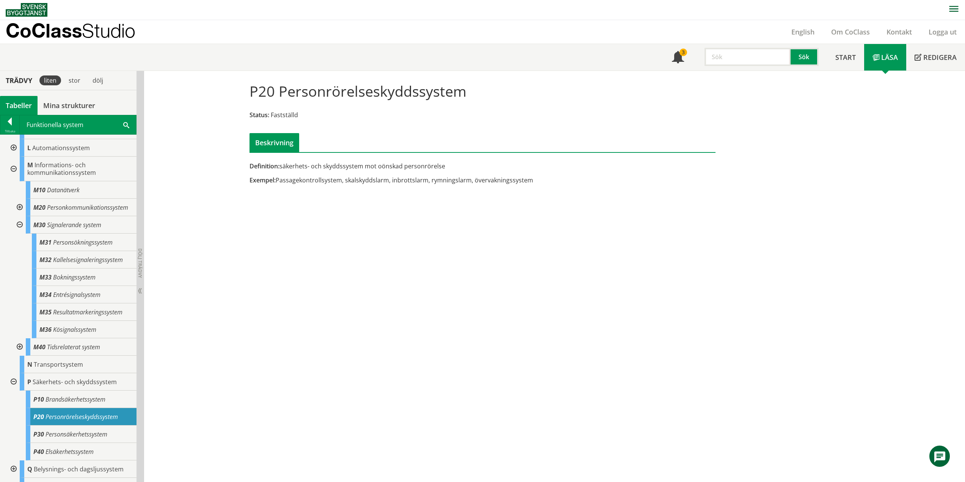
click at [307, 184] on div "Definition: säkerhets- och skyddssystem mot oönskad personrörelse Exempel: Pass…" at bounding box center [403, 176] width 318 height 28
click at [308, 182] on div "Exempel: Passagekontrollsystem, skalskyddslarm, inbrottslarm, rymningslarm, öve…" at bounding box center [402, 180] width 307 height 8
click at [529, 179] on div "Exempel: Passagekontrollsystem, skalskyddslarm, inbrottslarm, rymningslarm, öve…" at bounding box center [402, 180] width 307 height 8
click at [526, 176] on div "Exempel: Passagekontrollsystem, skalskyddslarm, inbrottslarm, rymningslarm, öve…" at bounding box center [402, 180] width 307 height 8
click at [530, 180] on div "Exempel: Passagekontrollsystem, skalskyddslarm, inbrottslarm, rymningslarm, öve…" at bounding box center [402, 180] width 307 height 8
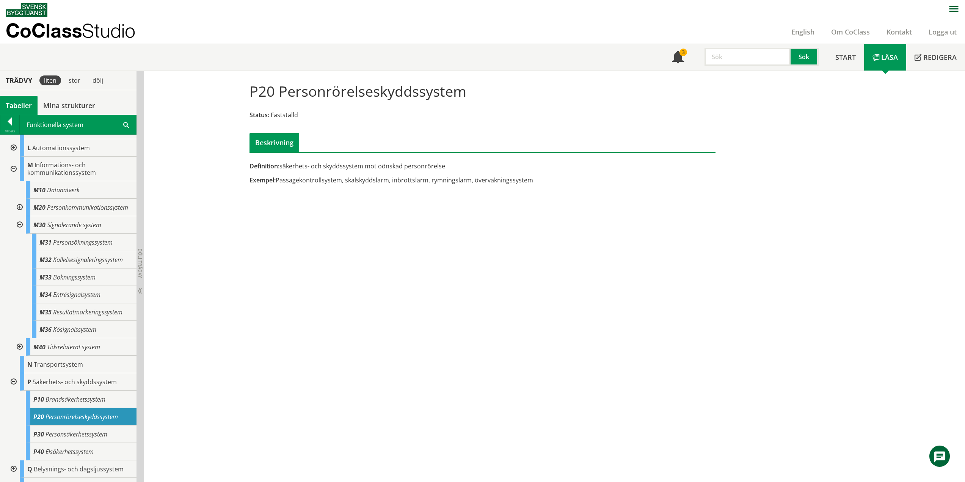
click at [530, 180] on div "Exempel: Passagekontrollsystem, skalskyddslarm, inbrottslarm, rymningslarm, öve…" at bounding box center [402, 180] width 307 height 8
click at [514, 180] on div "Exempel: Passagekontrollsystem, skalskyddslarm, inbrottslarm, rymningslarm, öve…" at bounding box center [402, 180] width 307 height 8
click at [510, 179] on div "Exempel: Passagekontrollsystem, skalskyddslarm, inbrottslarm, rymningslarm, öve…" at bounding box center [402, 180] width 307 height 8
click at [271, 180] on span "Exempel:" at bounding box center [262, 180] width 26 height 8
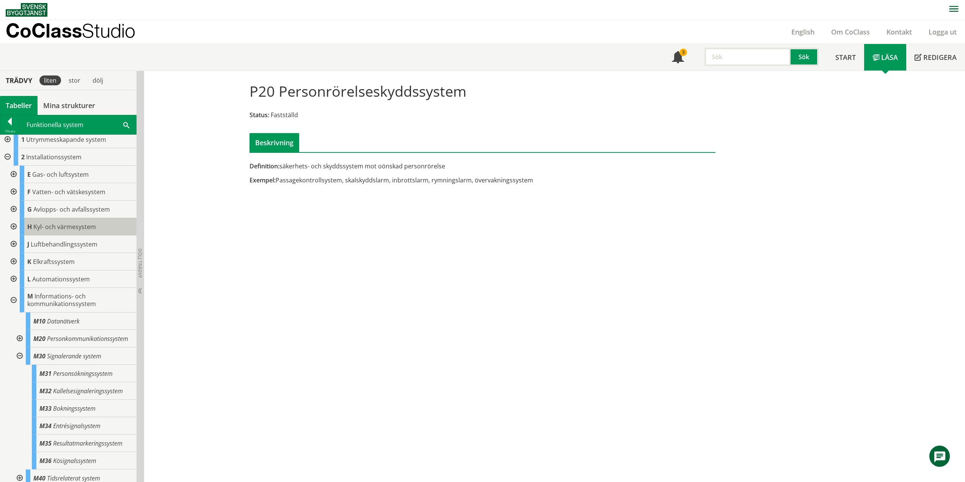
scroll to position [0, 0]
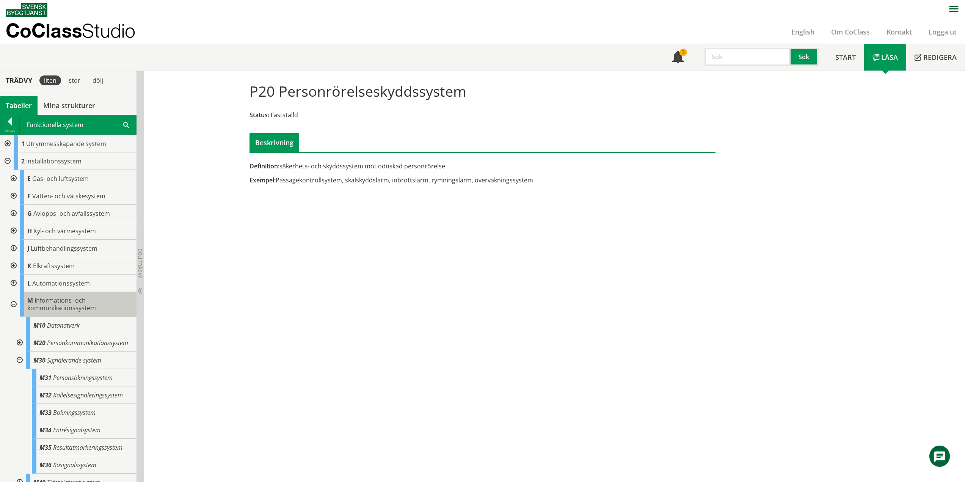
click at [58, 304] on span "Informations- och kommunikationssystem" at bounding box center [61, 304] width 69 height 16
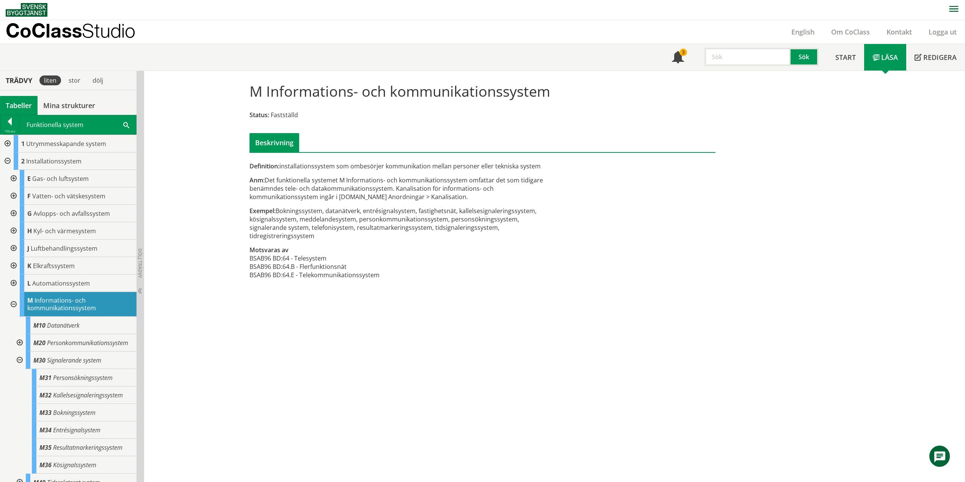
click at [20, 365] on div at bounding box center [19, 359] width 14 height 17
click at [19, 369] on div at bounding box center [19, 359] width 14 height 17
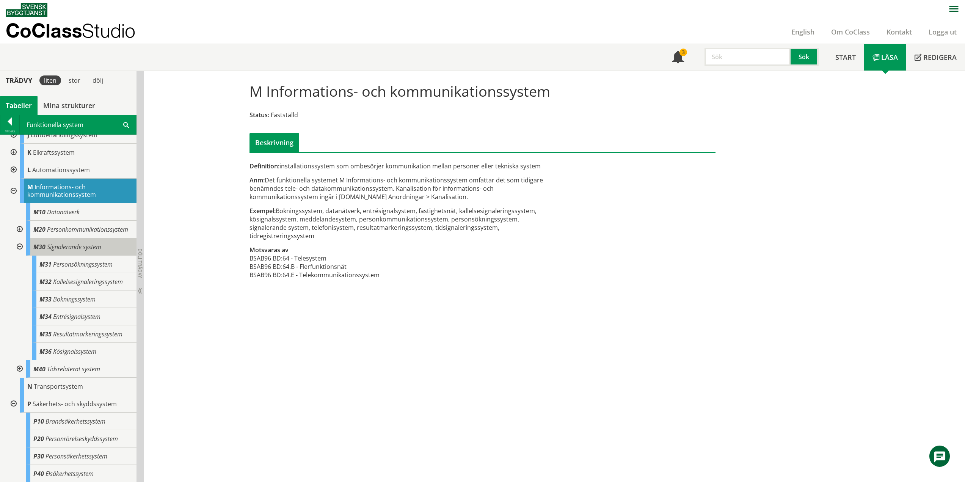
scroll to position [76, 0]
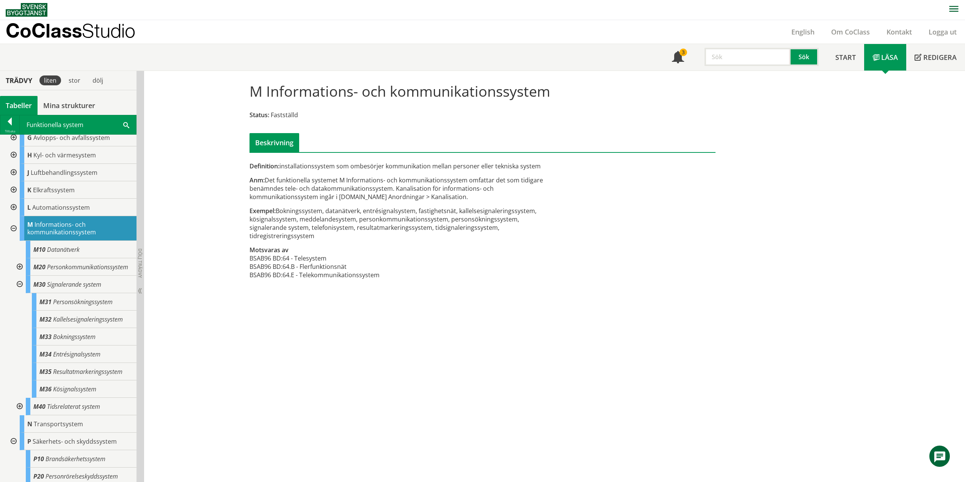
click at [19, 292] on div at bounding box center [19, 284] width 14 height 17
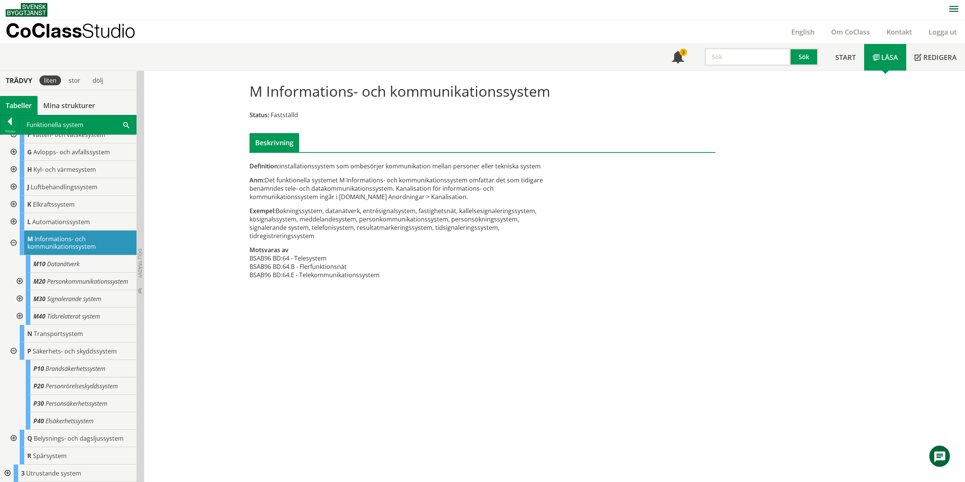
scroll to position [69, 0]
click at [19, 316] on div at bounding box center [19, 315] width 14 height 17
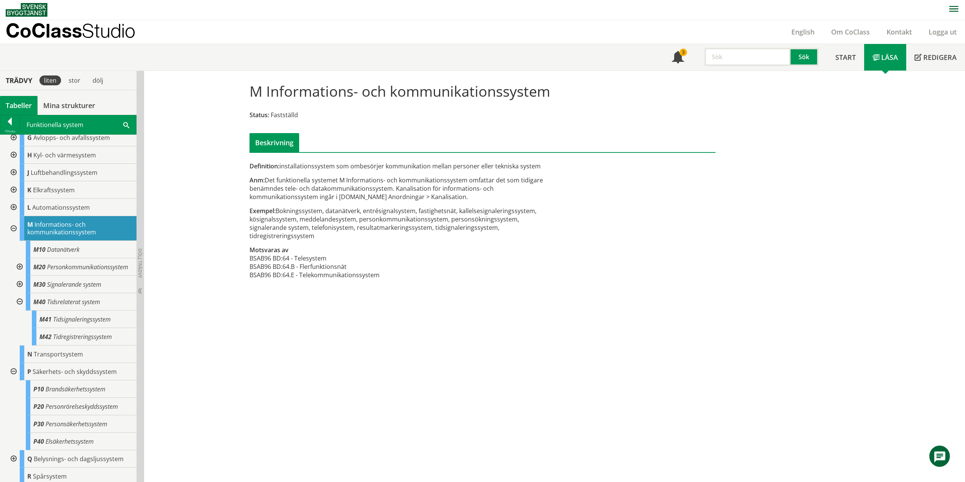
click at [18, 309] on div at bounding box center [19, 301] width 14 height 17
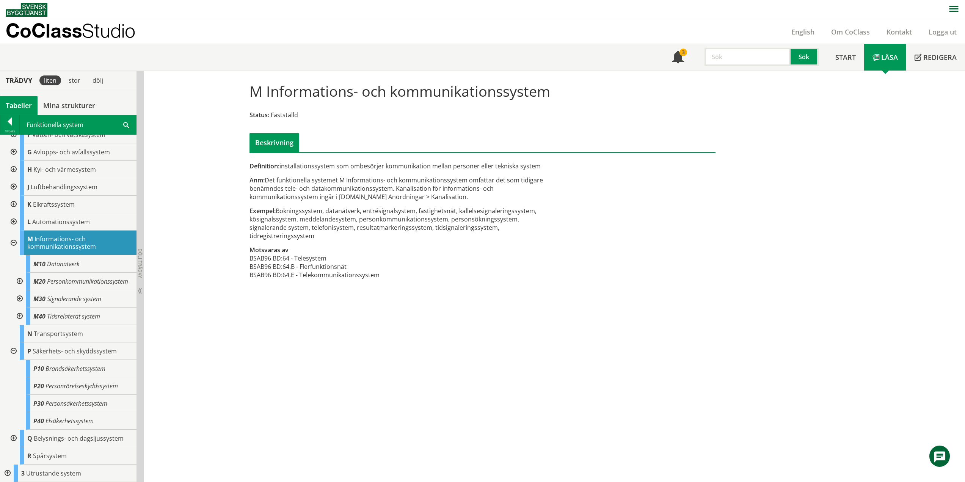
click at [18, 278] on div at bounding box center [19, 281] width 14 height 17
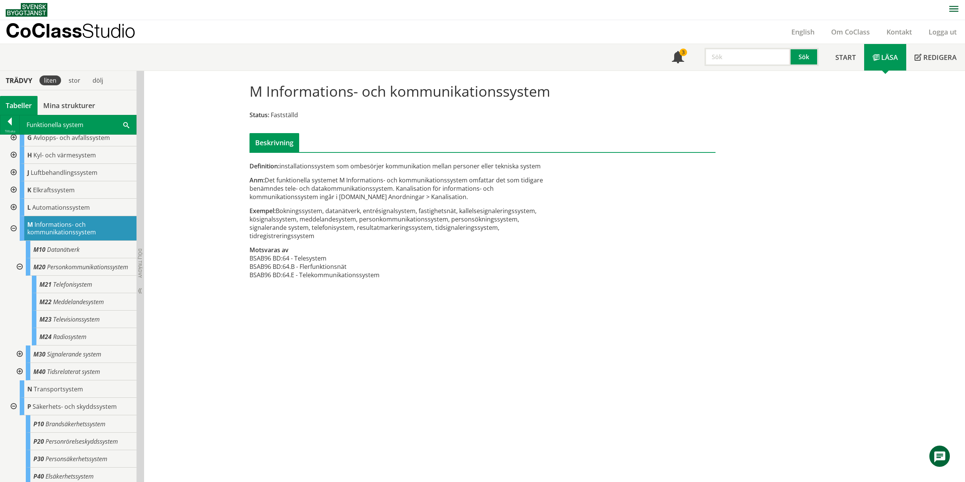
click at [19, 270] on div at bounding box center [19, 266] width 14 height 17
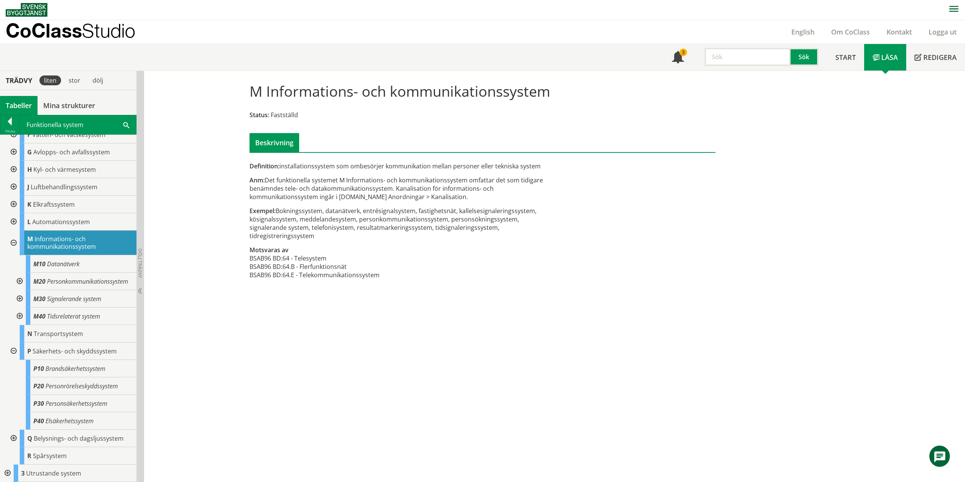
scroll to position [69, 0]
click at [348, 296] on div "M Informations- och kommunikationssystem Status: Fastställd Beskrivning Definit…" at bounding box center [554, 276] width 821 height 411
drag, startPoint x: 373, startPoint y: 265, endPoint x: 274, endPoint y: 197, distance: 121.0
click at [274, 197] on div "Definition: installationssystem som ombesörjer kommunikation mellan personer el…" at bounding box center [403, 224] width 318 height 125
click at [274, 197] on div "Anm: Det funktionella systemet M Informations- och kommunikationssystem omfatta…" at bounding box center [402, 188] width 307 height 25
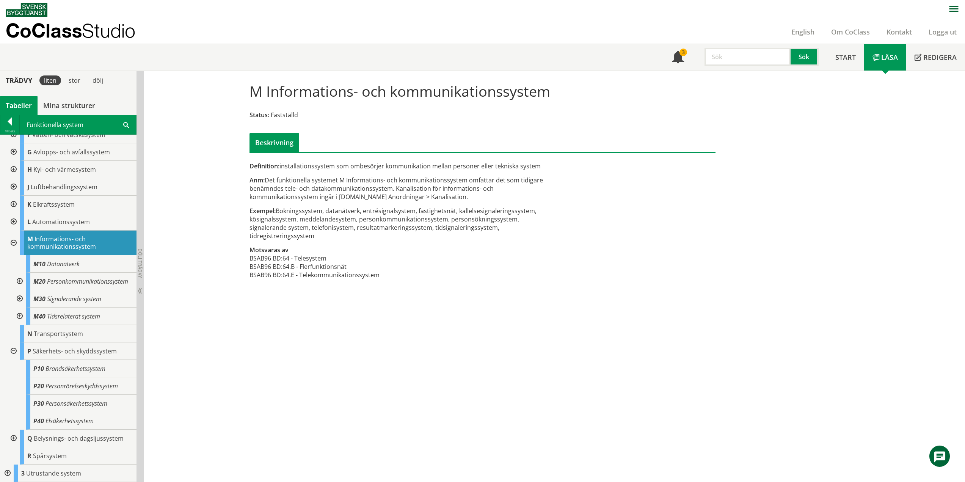
drag, startPoint x: 273, startPoint y: 192, endPoint x: 349, endPoint y: 227, distance: 84.5
click at [349, 227] on div "Definition: installationssystem som ombesörjer kommunikation mellan personer el…" at bounding box center [403, 224] width 318 height 125
click at [349, 227] on div "Exempel: Bokningssystem, datanätverk, entrésignalsystem, fastighetsnät, kallels…" at bounding box center [402, 223] width 307 height 33
click at [350, 227] on div "Exempel: Bokningssystem, datanätverk, entrésignalsystem, fastighetsnät, kallels…" at bounding box center [402, 223] width 307 height 33
click at [20, 278] on div at bounding box center [19, 281] width 14 height 17
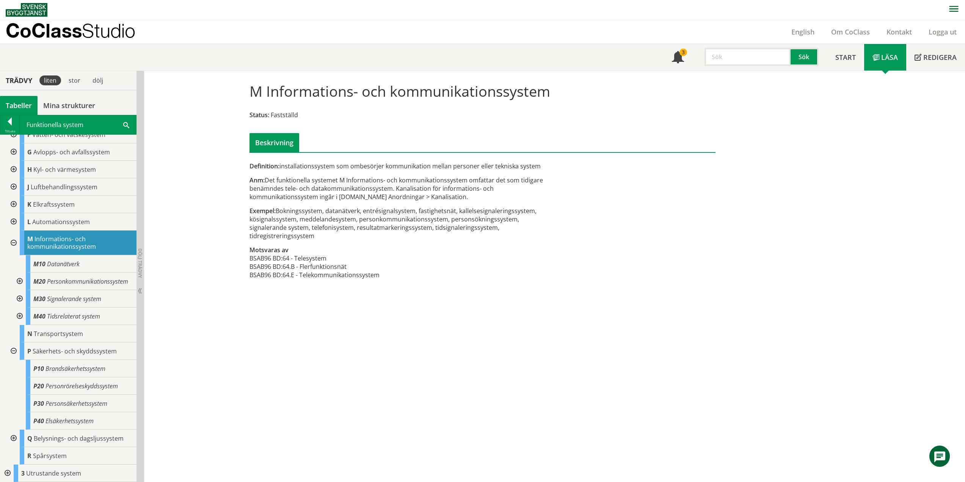
scroll to position [76, 0]
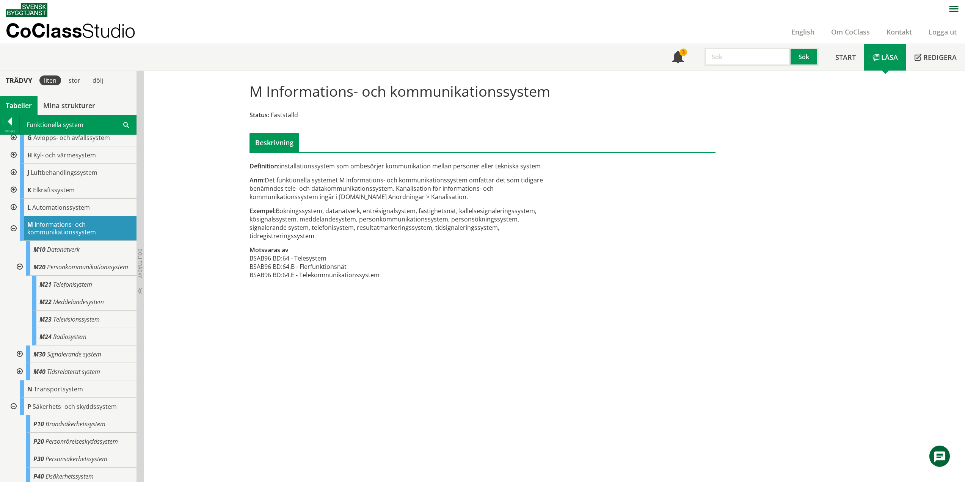
click at [20, 271] on div at bounding box center [19, 266] width 14 height 17
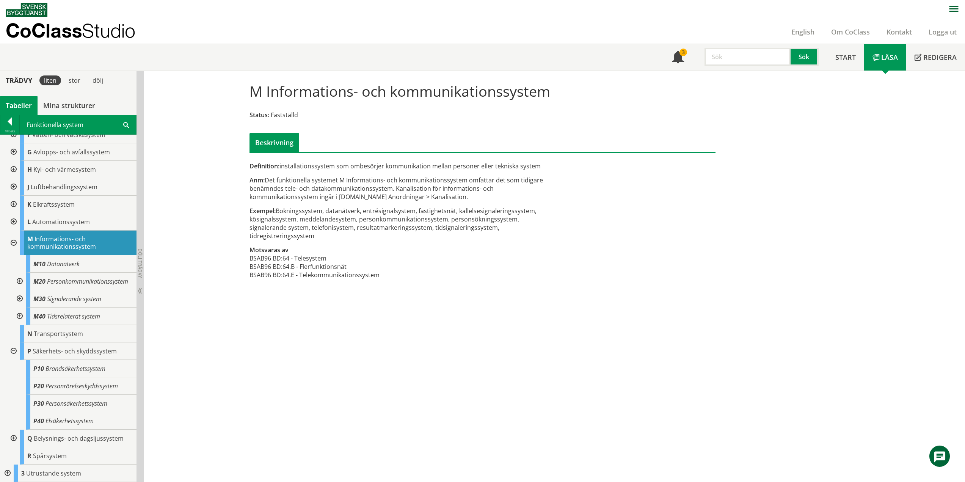
click at [20, 298] on div at bounding box center [19, 298] width 14 height 17
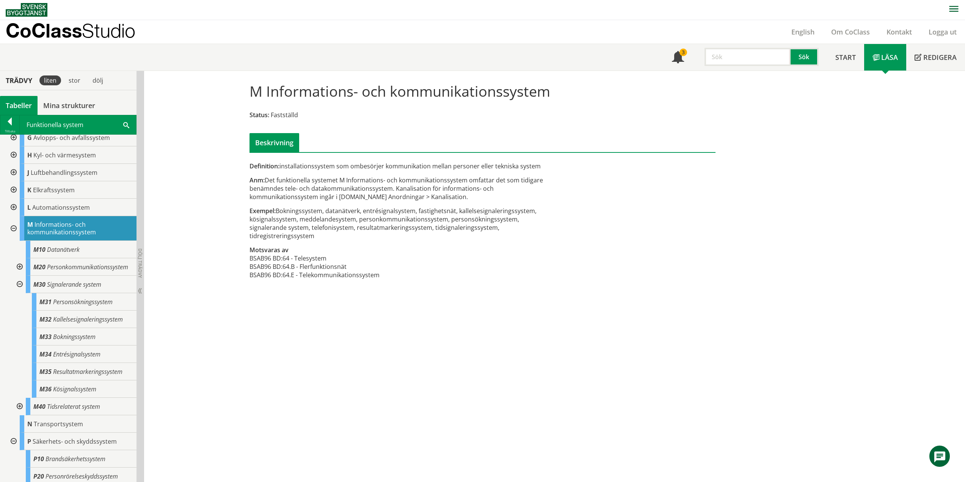
click at [19, 291] on div at bounding box center [19, 284] width 14 height 17
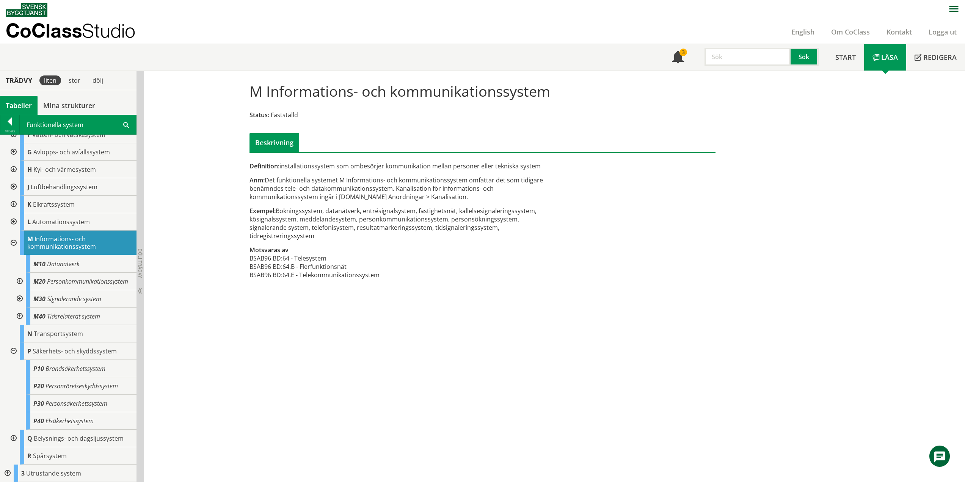
click at [21, 317] on div at bounding box center [19, 315] width 14 height 17
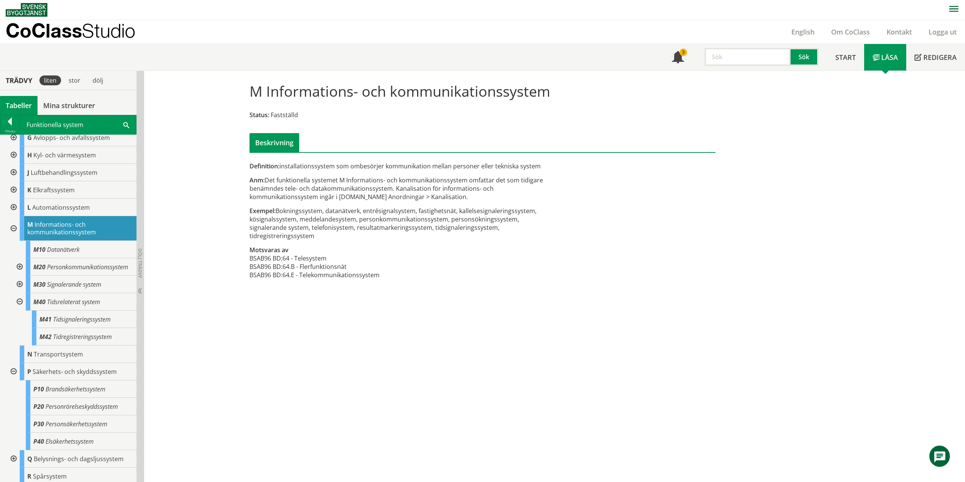
click at [21, 311] on div at bounding box center [19, 301] width 14 height 17
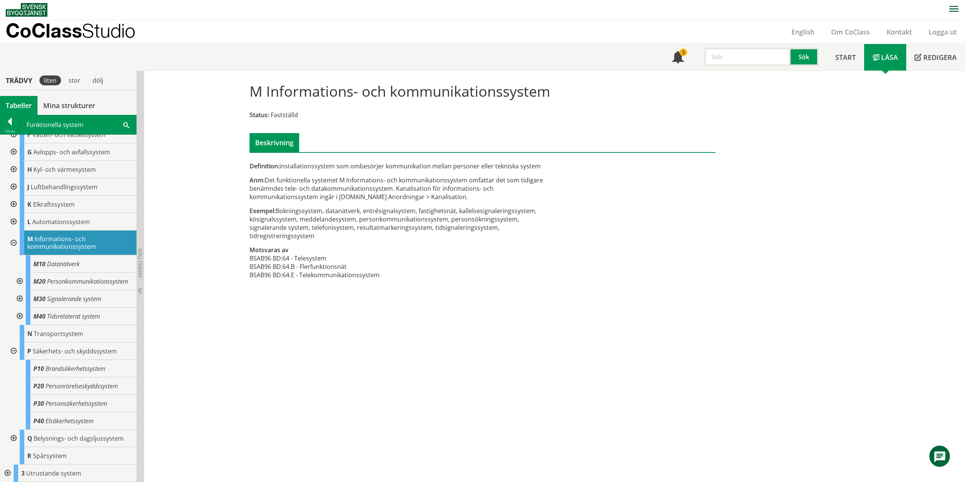
scroll to position [69, 0]
click at [49, 354] on span "Säkerhets- och skyddssystem" at bounding box center [75, 351] width 84 height 8
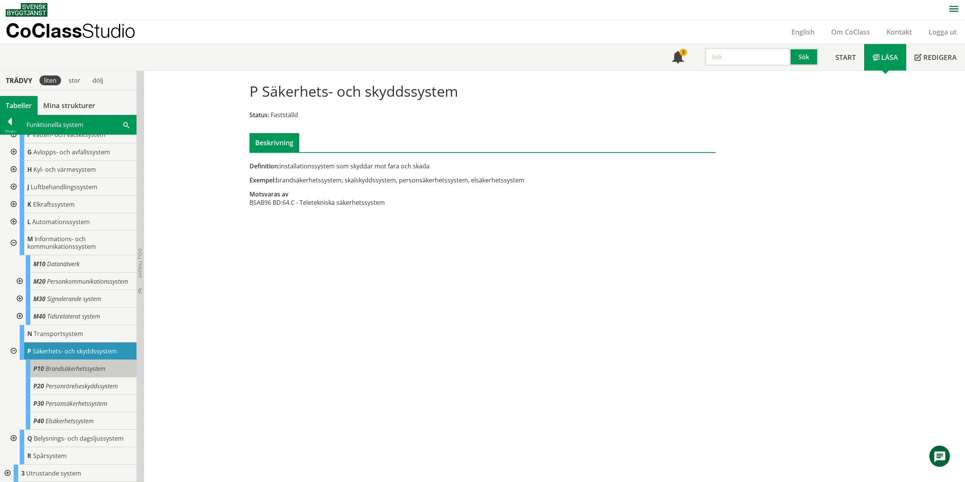
click at [50, 365] on span "Brandsäkerhetssystem" at bounding box center [75, 368] width 60 height 8
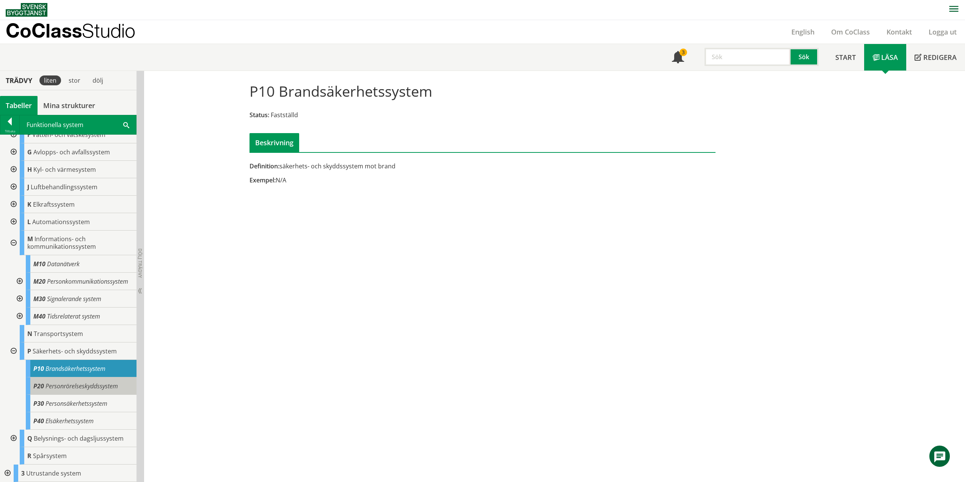
click at [53, 380] on div "P20 Personrörelseskyddssystem" at bounding box center [81, 385] width 111 height 17
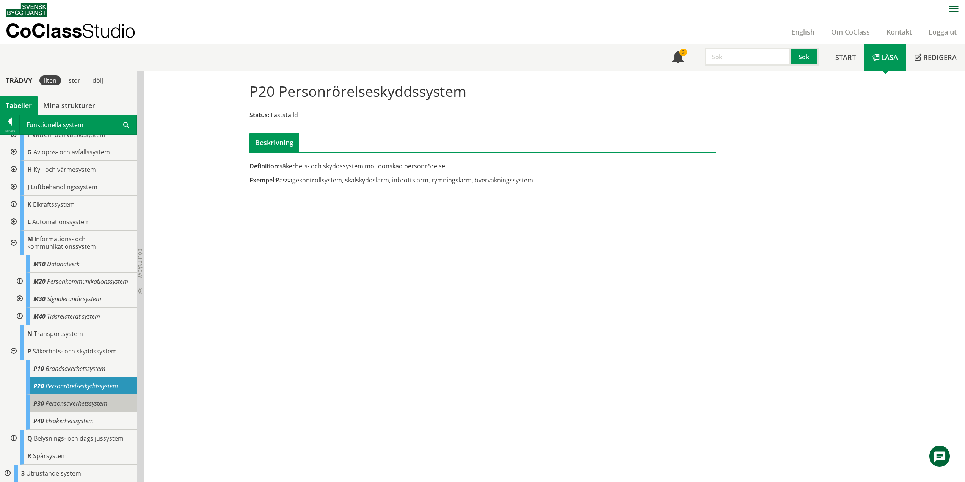
click at [56, 401] on span "Personsäkerhetssystem" at bounding box center [76, 403] width 62 height 8
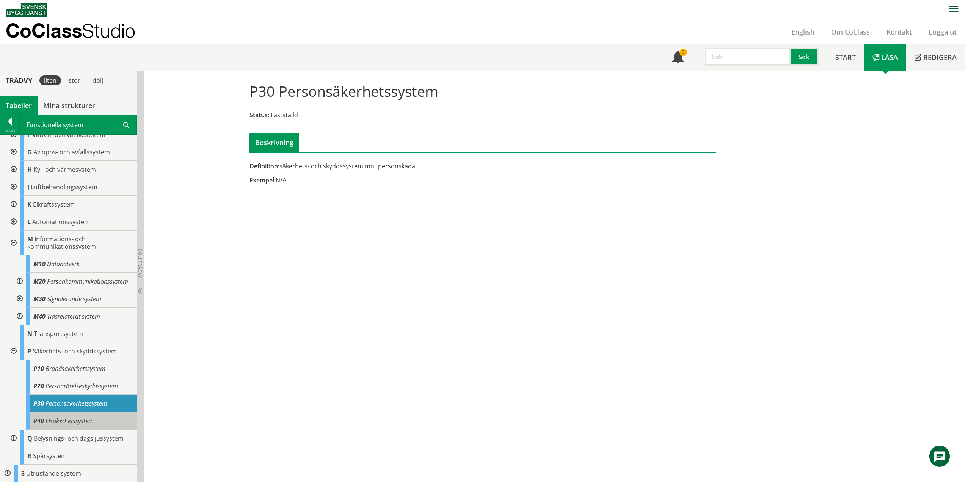
click at [58, 417] on span "Elsäkerhetssystem" at bounding box center [69, 421] width 48 height 8
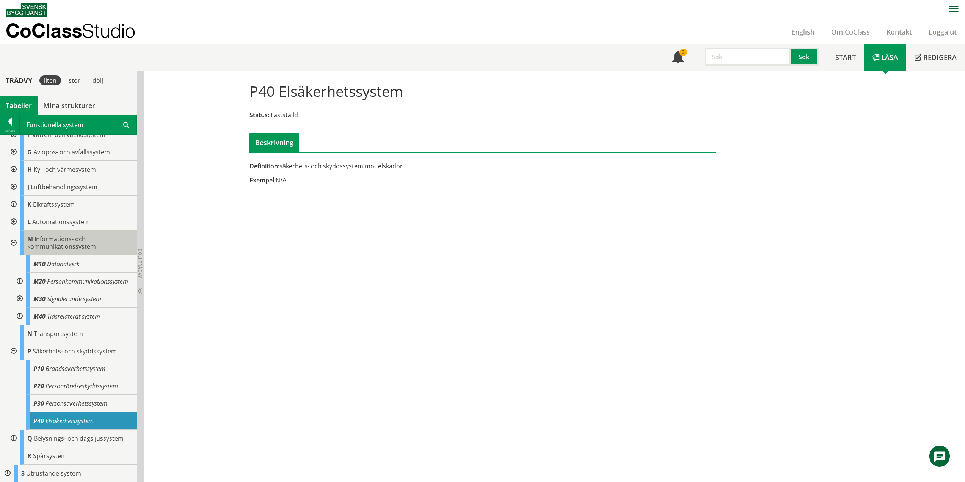
click at [48, 239] on span "Informations- och kommunikationssystem" at bounding box center [61, 243] width 69 height 16
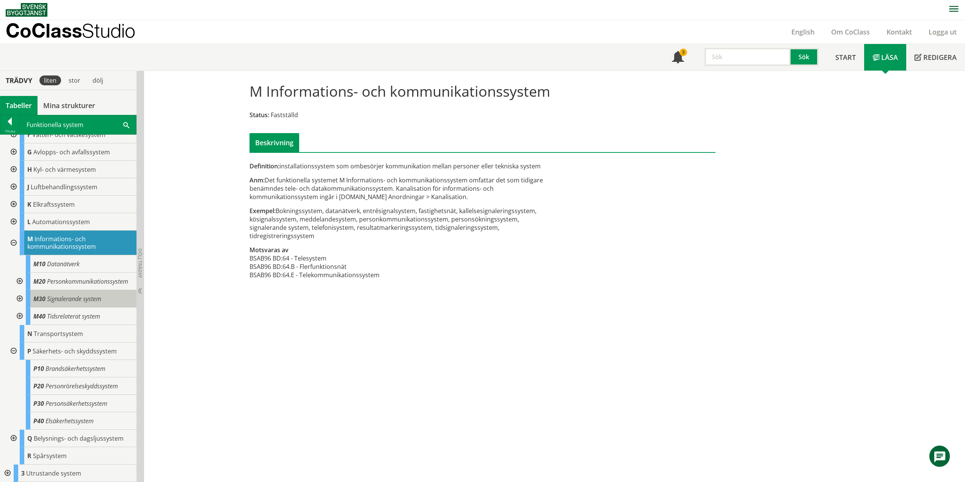
click at [57, 298] on span "Signalerande system" at bounding box center [74, 299] width 54 height 8
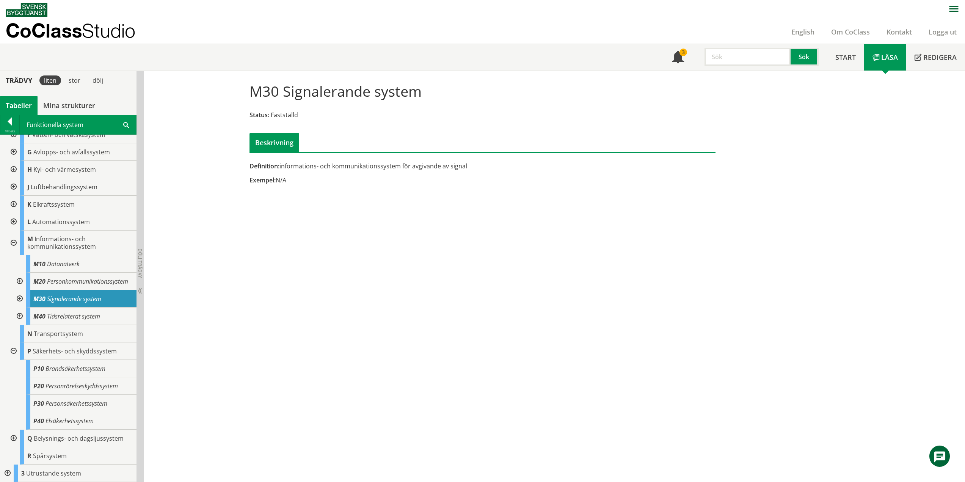
click at [19, 298] on div at bounding box center [19, 298] width 14 height 17
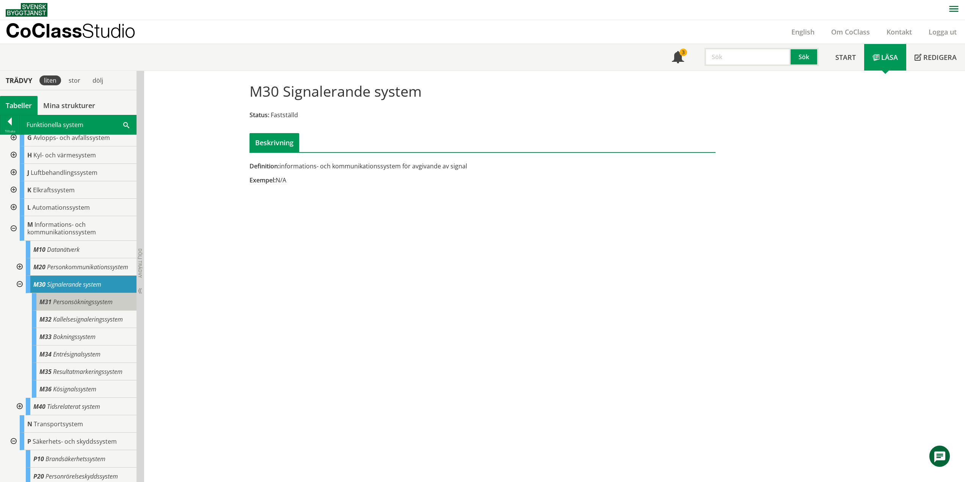
click at [72, 308] on body "AMA AMA Beskrivningsverktyg AMA Funktion BSAB Bygginfo Byggjura Byggkatalogen […" at bounding box center [482, 241] width 965 height 482
click at [71, 306] on span "Personsökningssystem" at bounding box center [83, 302] width 60 height 8
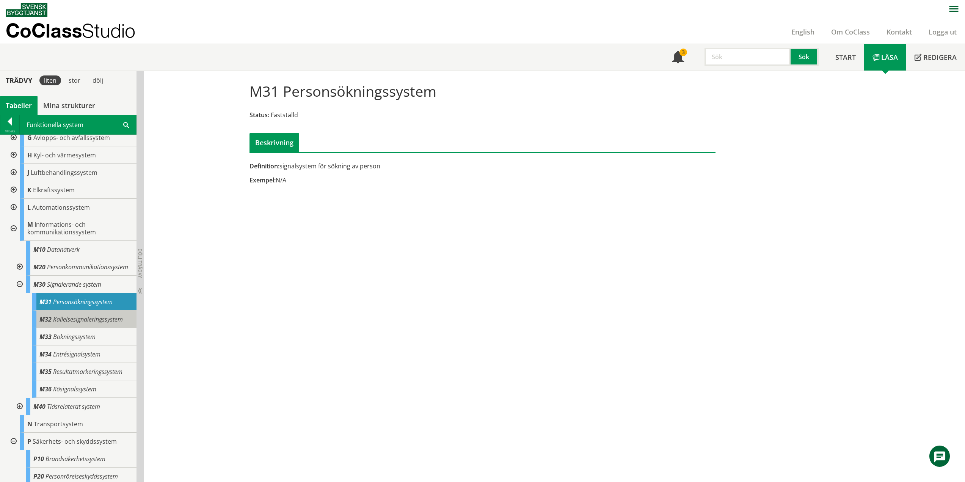
click at [73, 322] on span "Kallelsesignaleringssystem" at bounding box center [88, 319] width 70 height 8
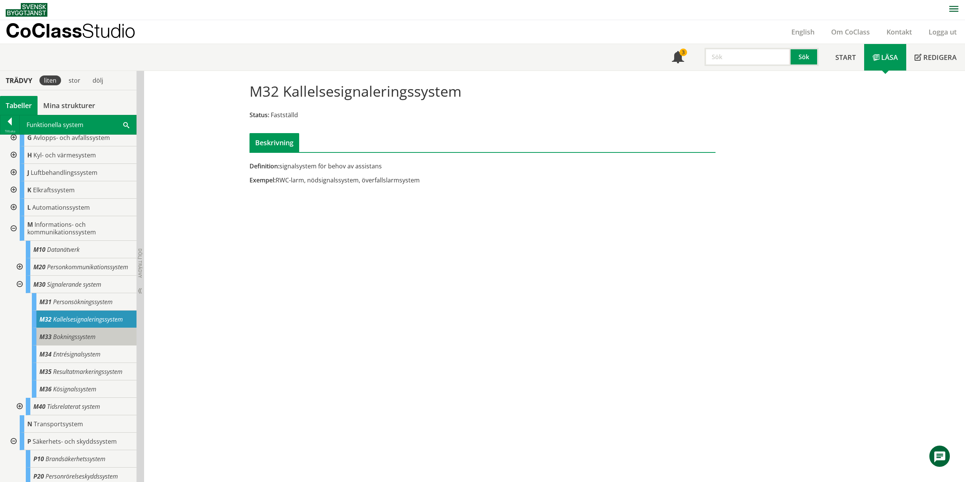
click at [73, 336] on div "M33 Bokningssystem" at bounding box center [84, 336] width 105 height 17
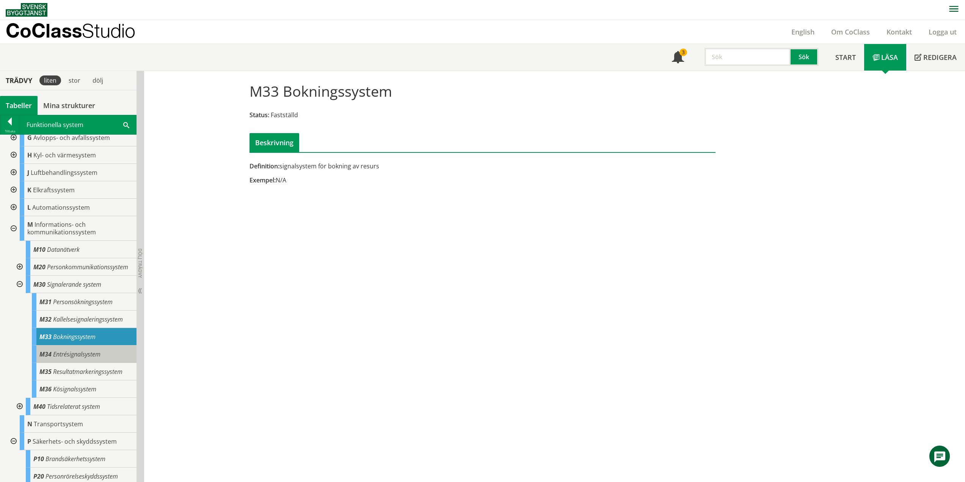
click at [74, 358] on span "Entrésignalsystem" at bounding box center [76, 354] width 47 height 8
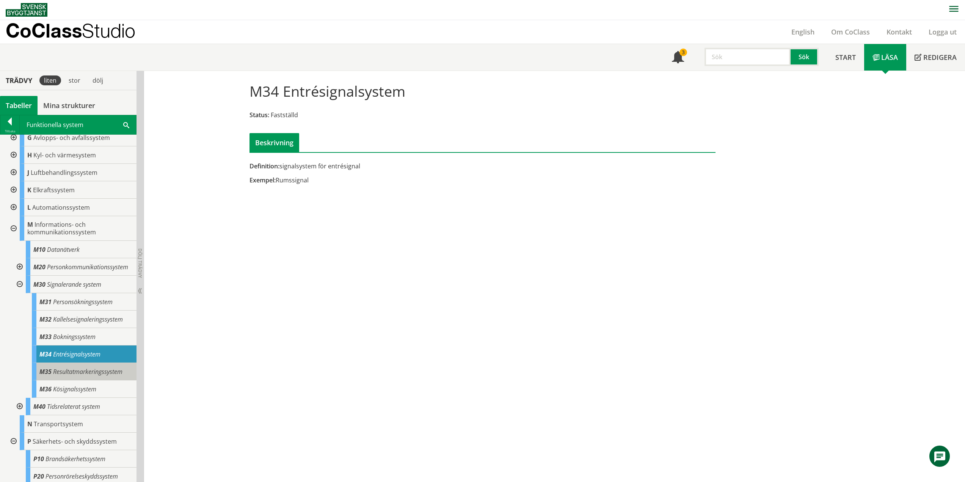
click at [74, 373] on div "M35 Resultatmarkeringssystem" at bounding box center [84, 371] width 105 height 17
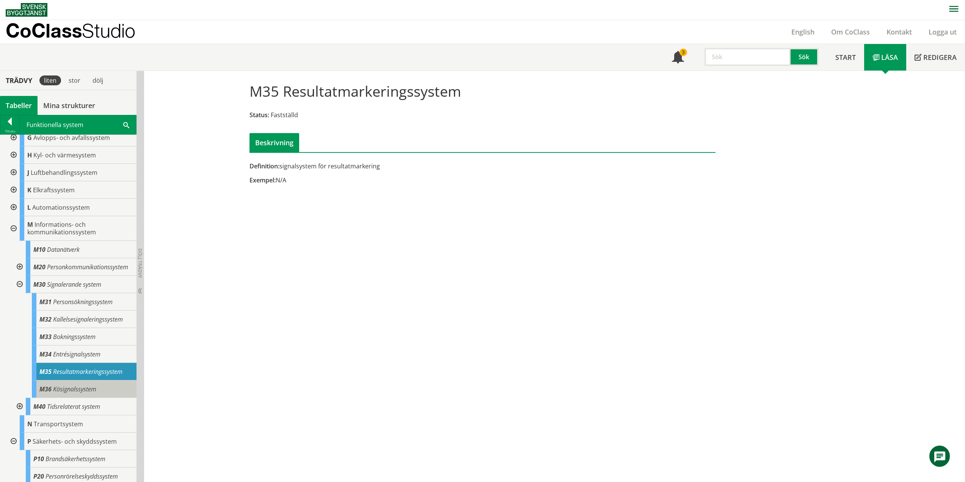
click at [72, 389] on div "M36 Kösignalssystem" at bounding box center [84, 388] width 105 height 17
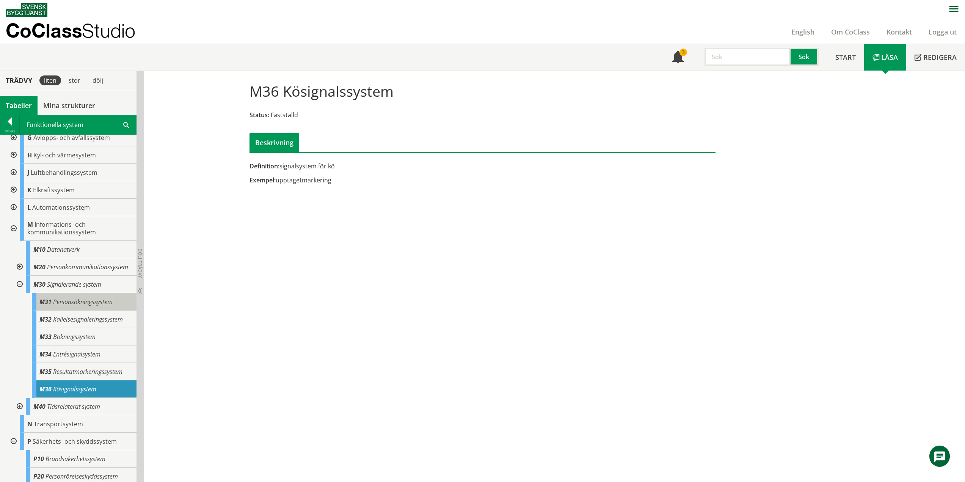
click at [69, 311] on div "M31 Personsökningssystem" at bounding box center [84, 301] width 105 height 17
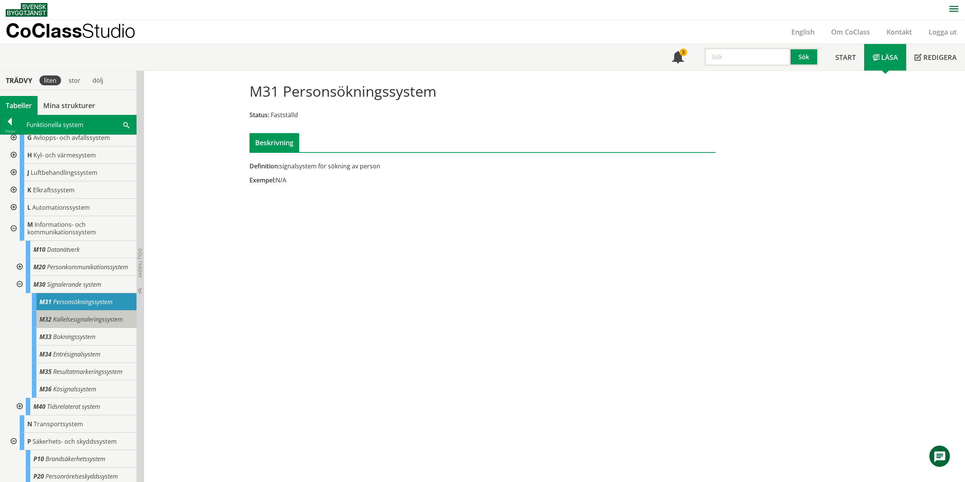
click at [69, 323] on span "Kallelsesignaleringssystem" at bounding box center [88, 319] width 70 height 8
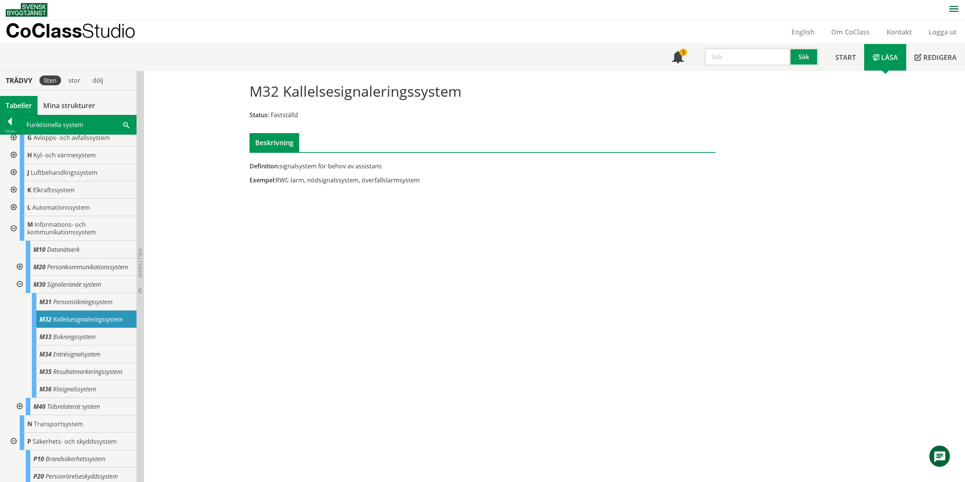
click at [249, 245] on div "M32 Kallelsesignaleringssystem Status: Fastställd Beskrivning Definition: signa…" at bounding box center [554, 276] width 821 height 411
